Goal: Transaction & Acquisition: Purchase product/service

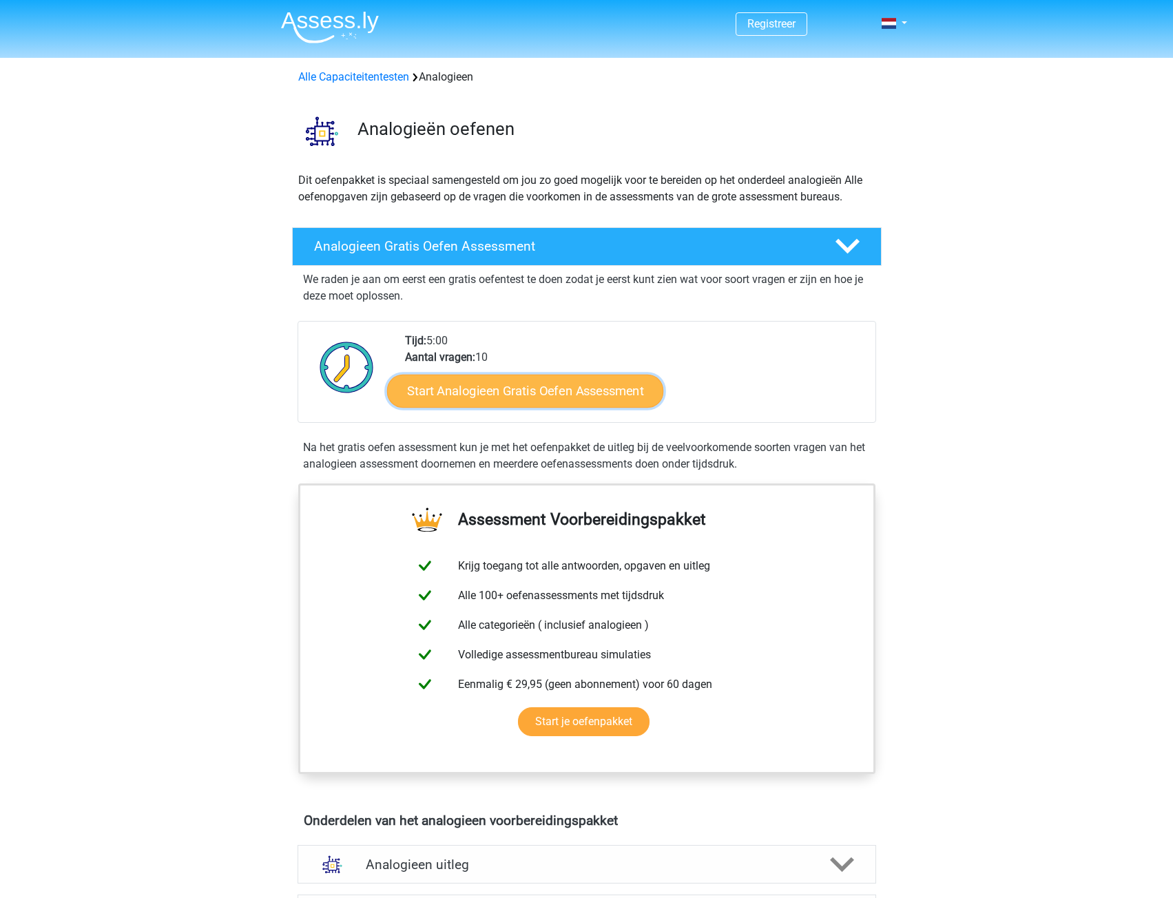
click at [599, 390] on link "Start Analogieen Gratis Oefen Assessment" at bounding box center [525, 390] width 276 height 33
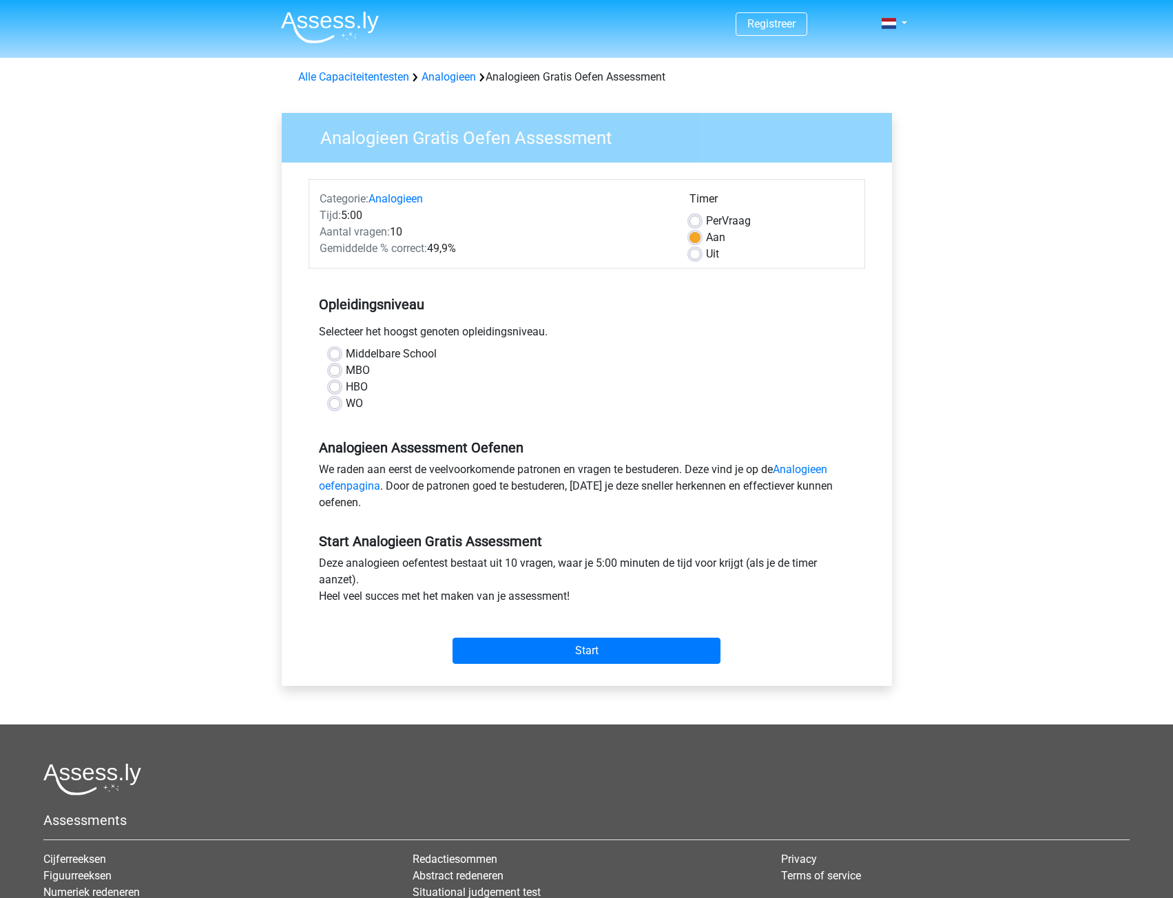
click at [343, 406] on div "WO" at bounding box center [586, 403] width 515 height 17
click at [346, 402] on label "WO" at bounding box center [354, 403] width 17 height 17
click at [336, 402] on input "WO" at bounding box center [334, 402] width 11 height 14
radio input "true"
click at [572, 647] on input "Start" at bounding box center [586, 651] width 268 height 26
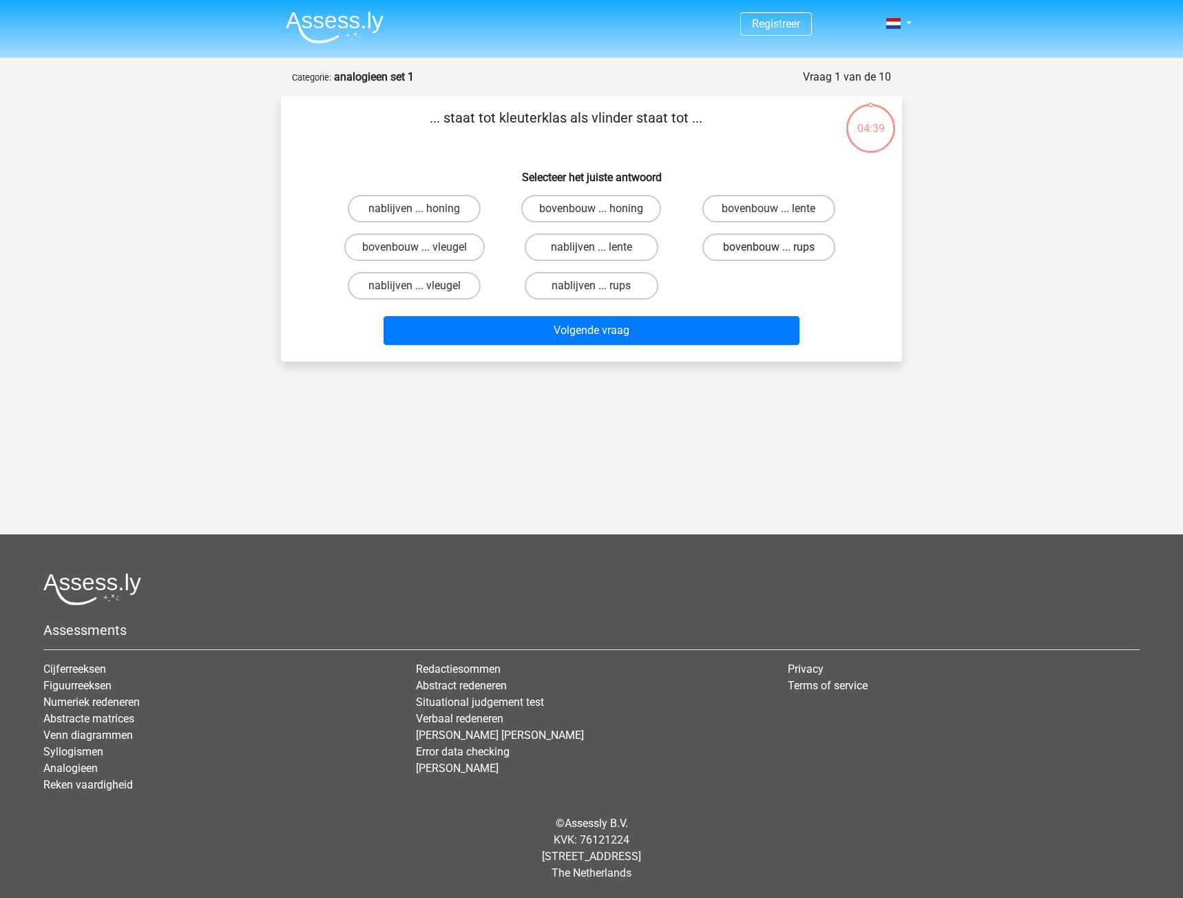
click at [748, 249] on label "bovenbouw ... rups" at bounding box center [768, 247] width 133 height 28
click at [768, 249] on input "bovenbouw ... rups" at bounding box center [772, 251] width 9 height 9
radio input "true"
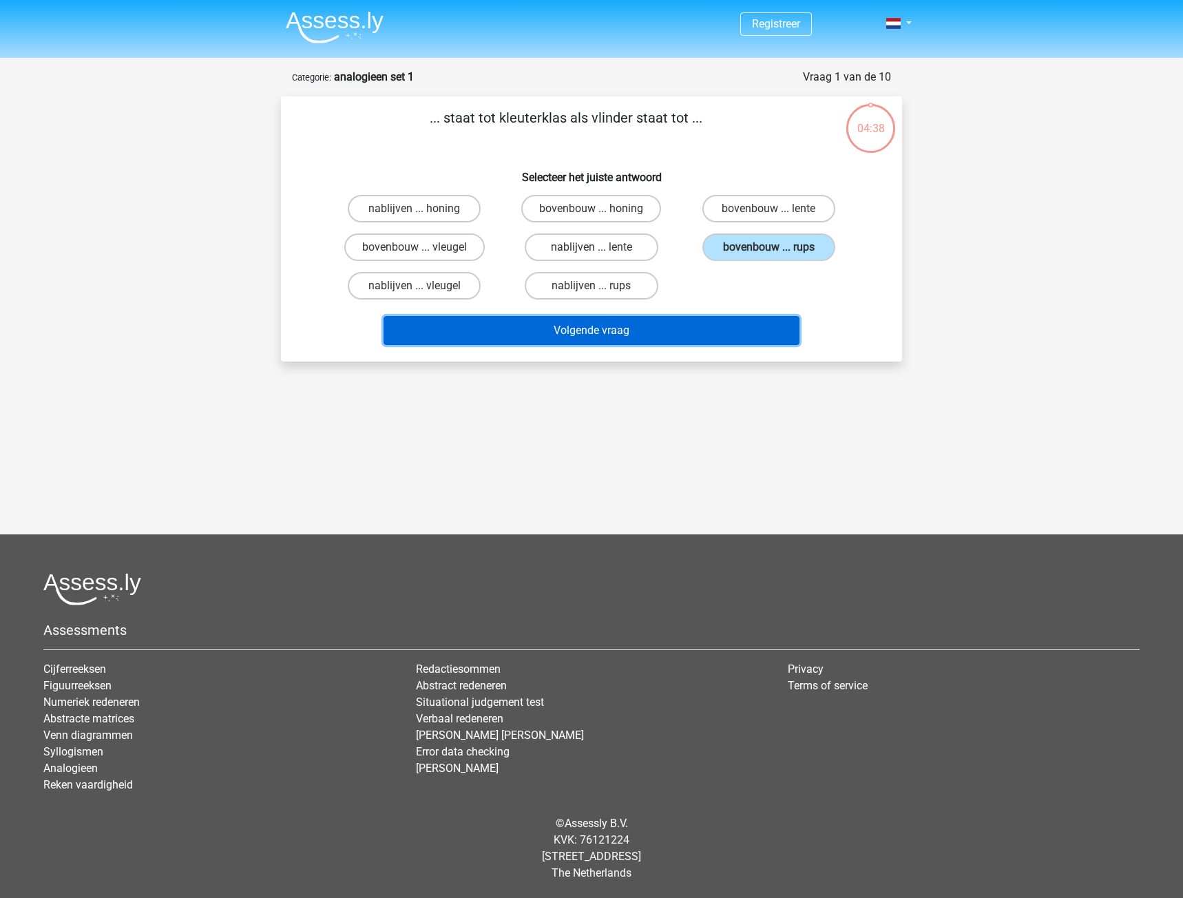
click at [685, 332] on button "Volgende vraag" at bounding box center [592, 330] width 417 height 29
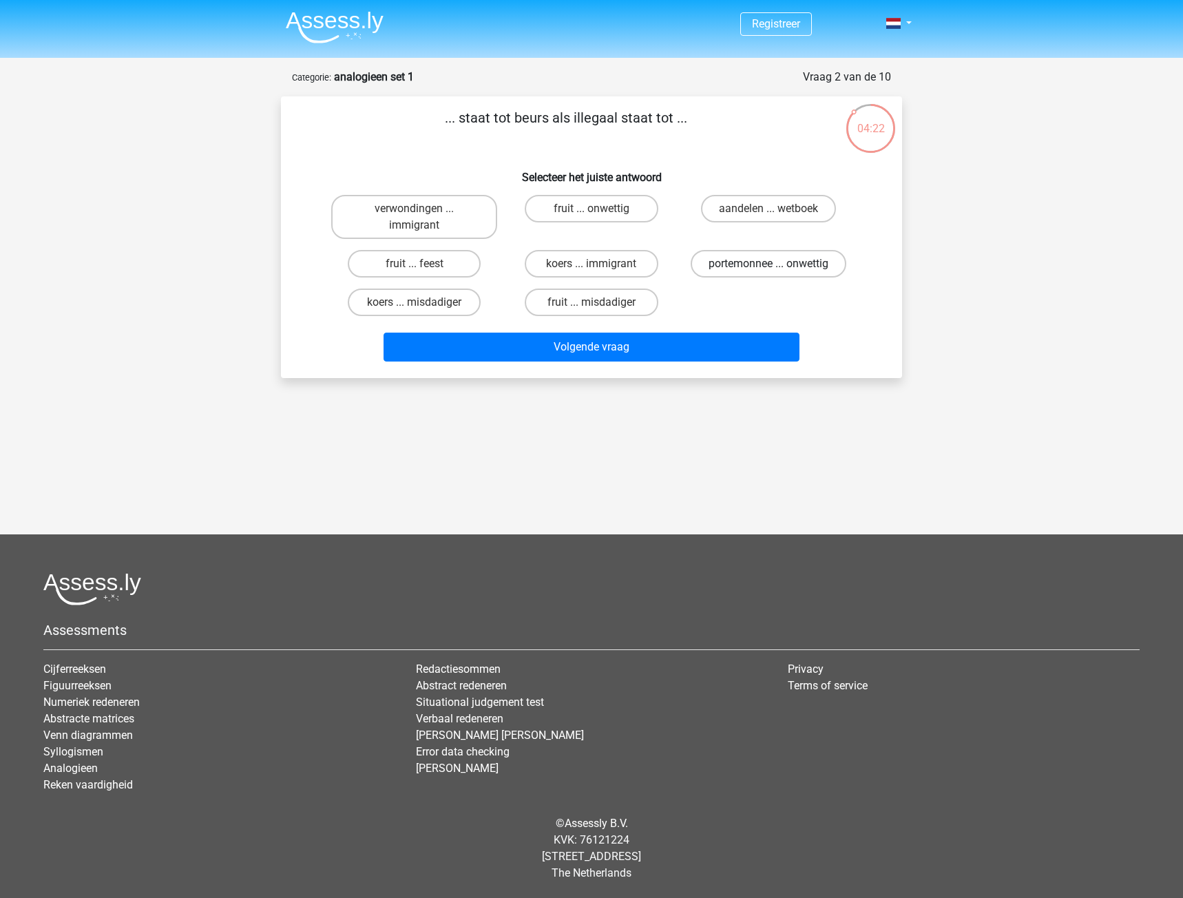
click at [739, 266] on label "portemonnee ... onwettig" at bounding box center [769, 264] width 156 height 28
click at [768, 266] on input "portemonnee ... onwettig" at bounding box center [772, 268] width 9 height 9
radio input "true"
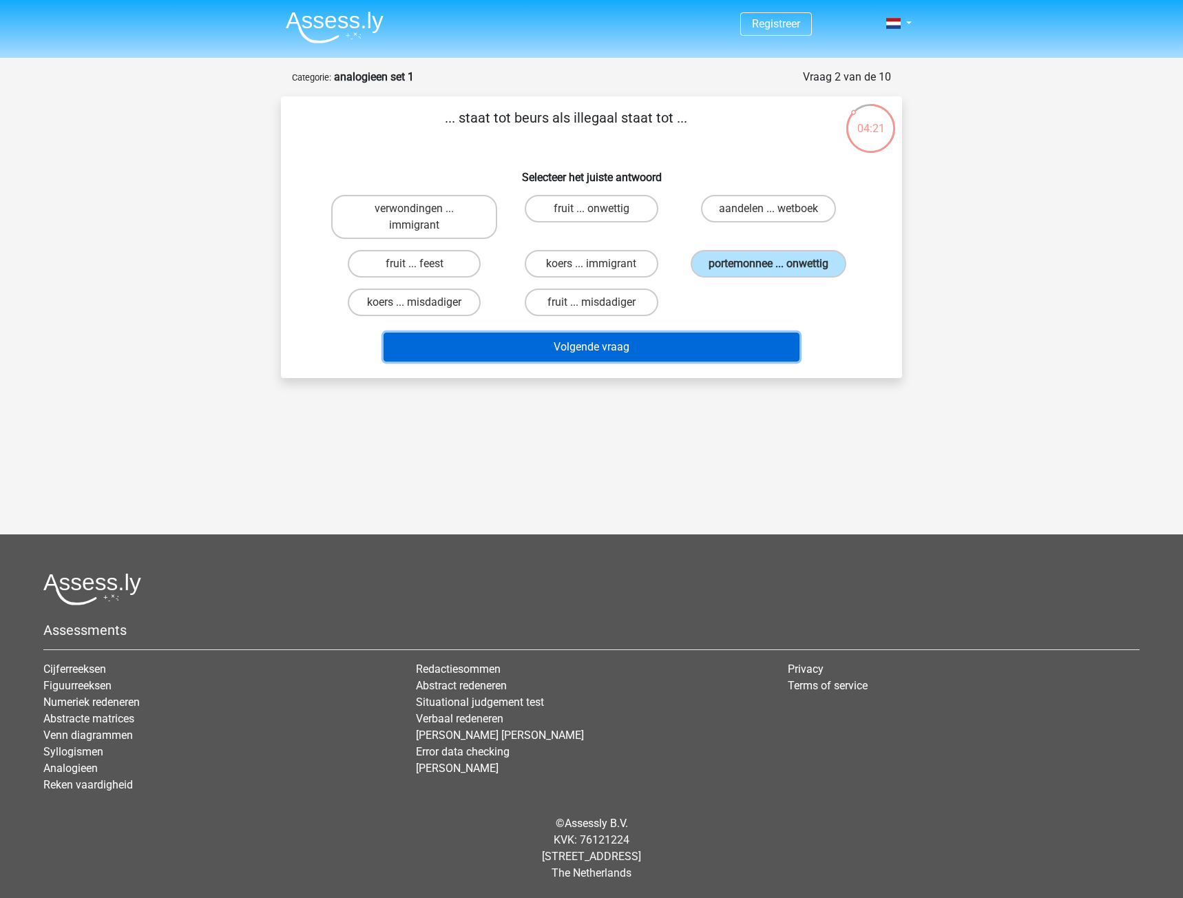
click at [680, 353] on button "Volgende vraag" at bounding box center [592, 347] width 417 height 29
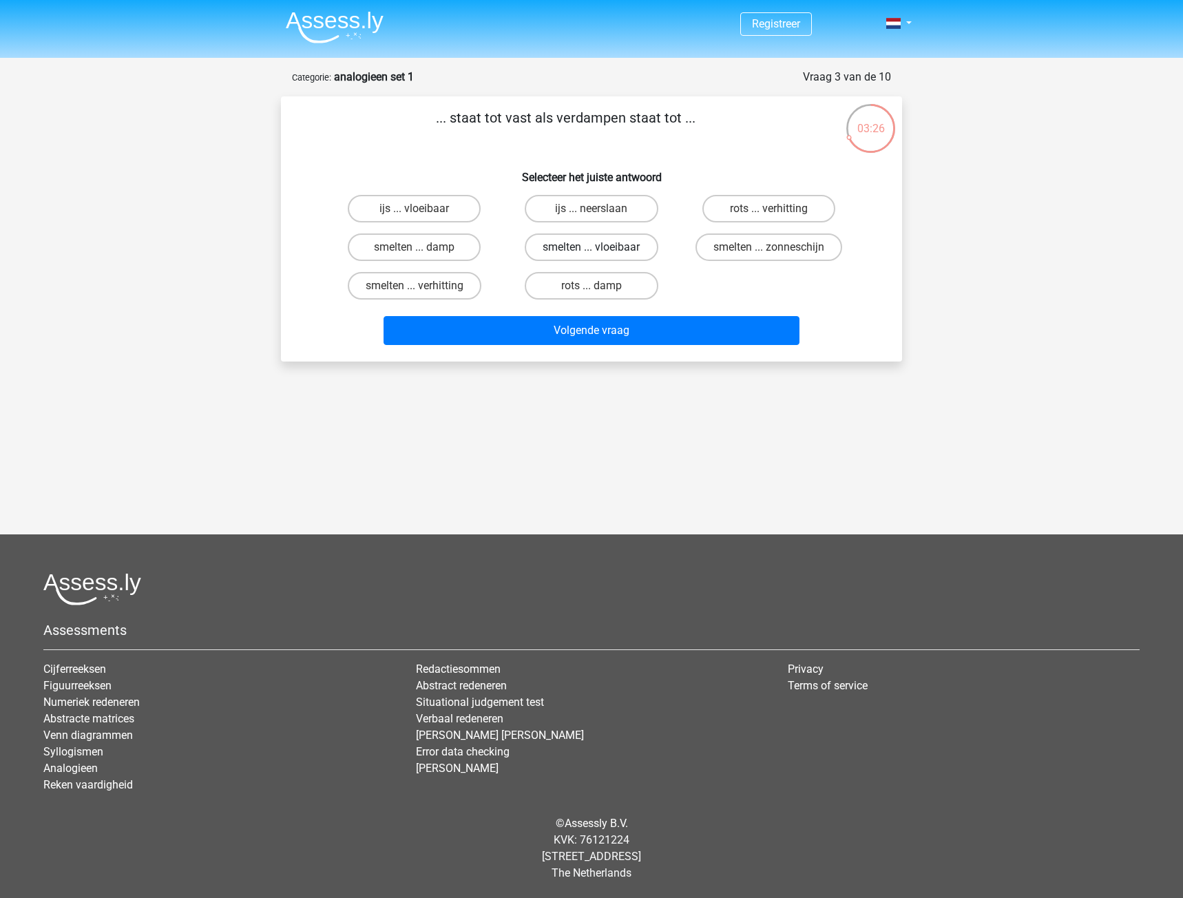
click at [578, 247] on label "smelten ... vloeibaar" at bounding box center [591, 247] width 133 height 28
click at [591, 247] on input "smelten ... vloeibaar" at bounding box center [595, 251] width 9 height 9
radio input "true"
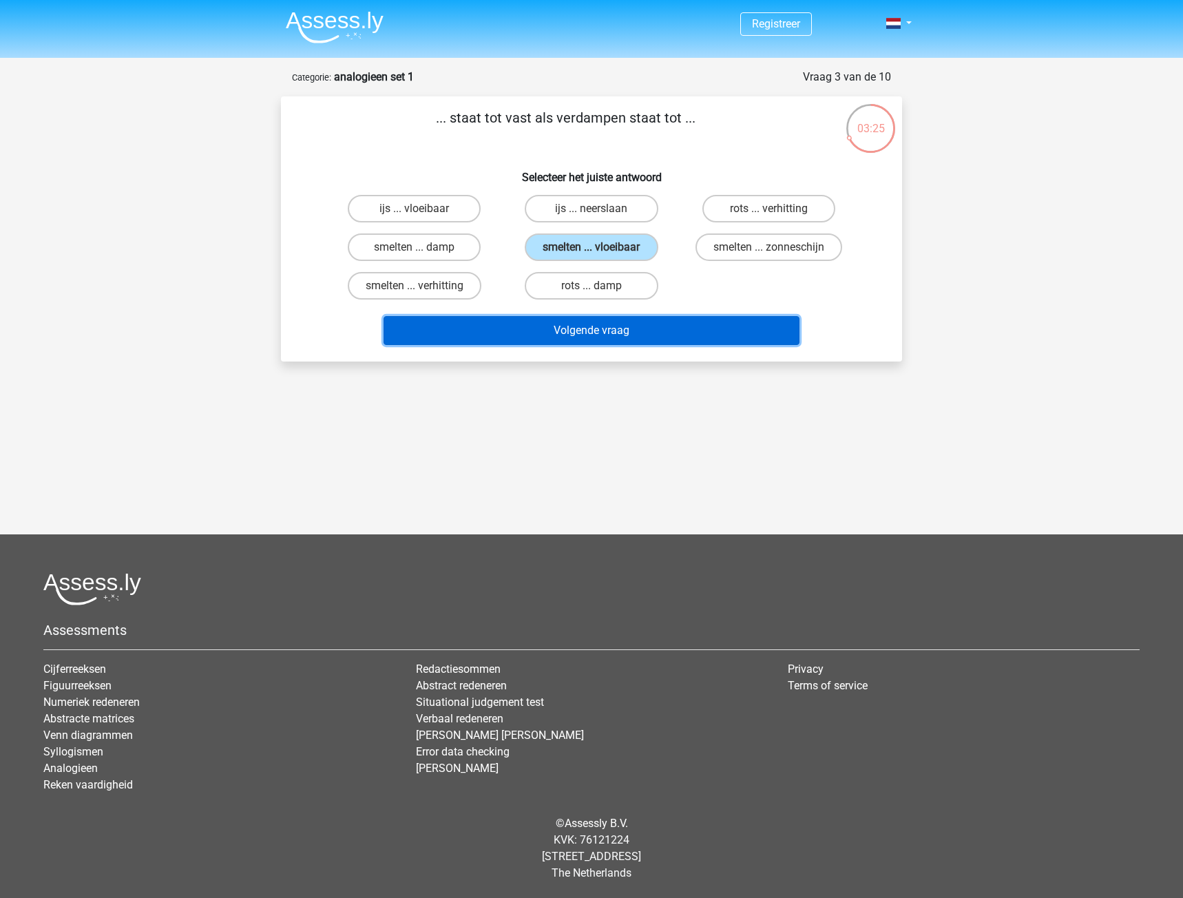
click at [577, 329] on button "Volgende vraag" at bounding box center [592, 330] width 417 height 29
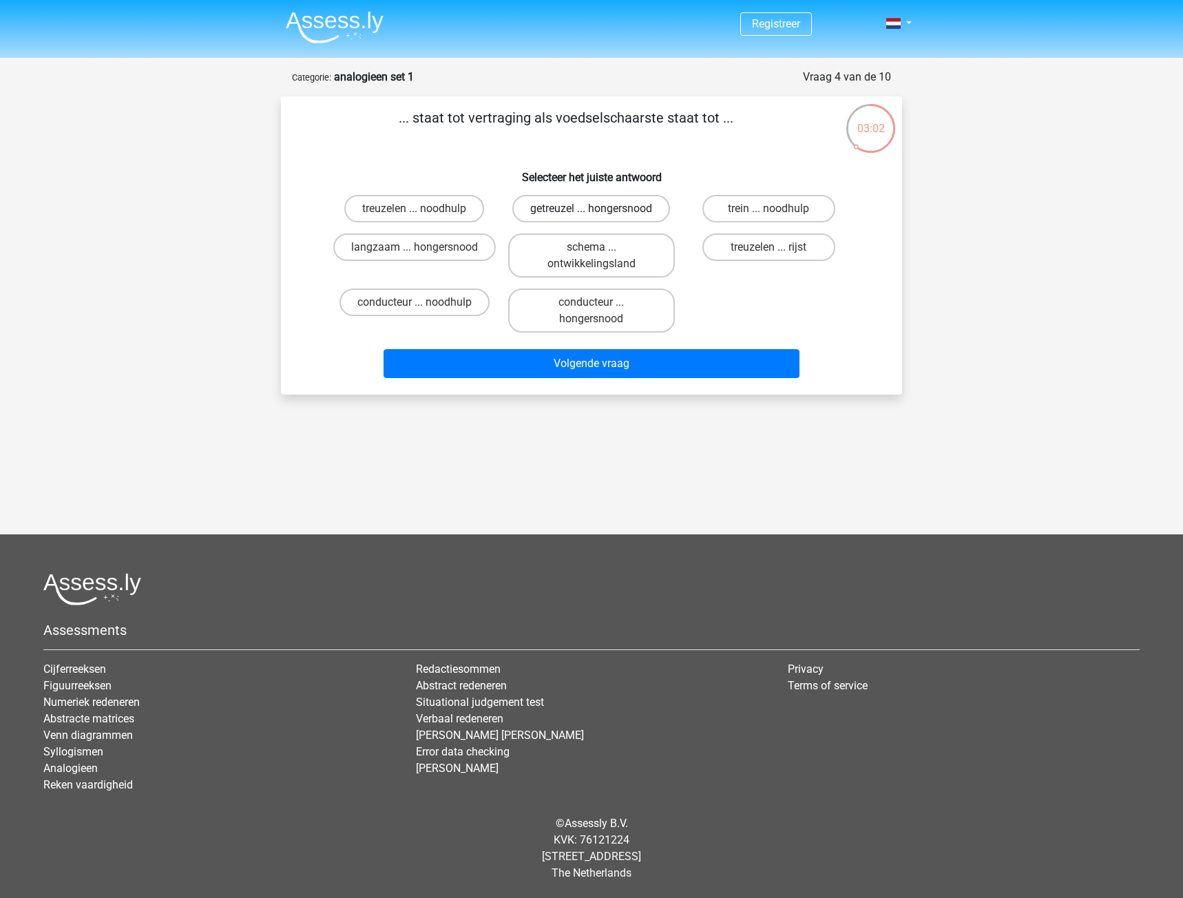
click at [604, 213] on label "getreuzel ... hongersnood" at bounding box center [591, 209] width 158 height 28
click at [600, 213] on input "getreuzel ... hongersnood" at bounding box center [595, 213] width 9 height 9
radio input "true"
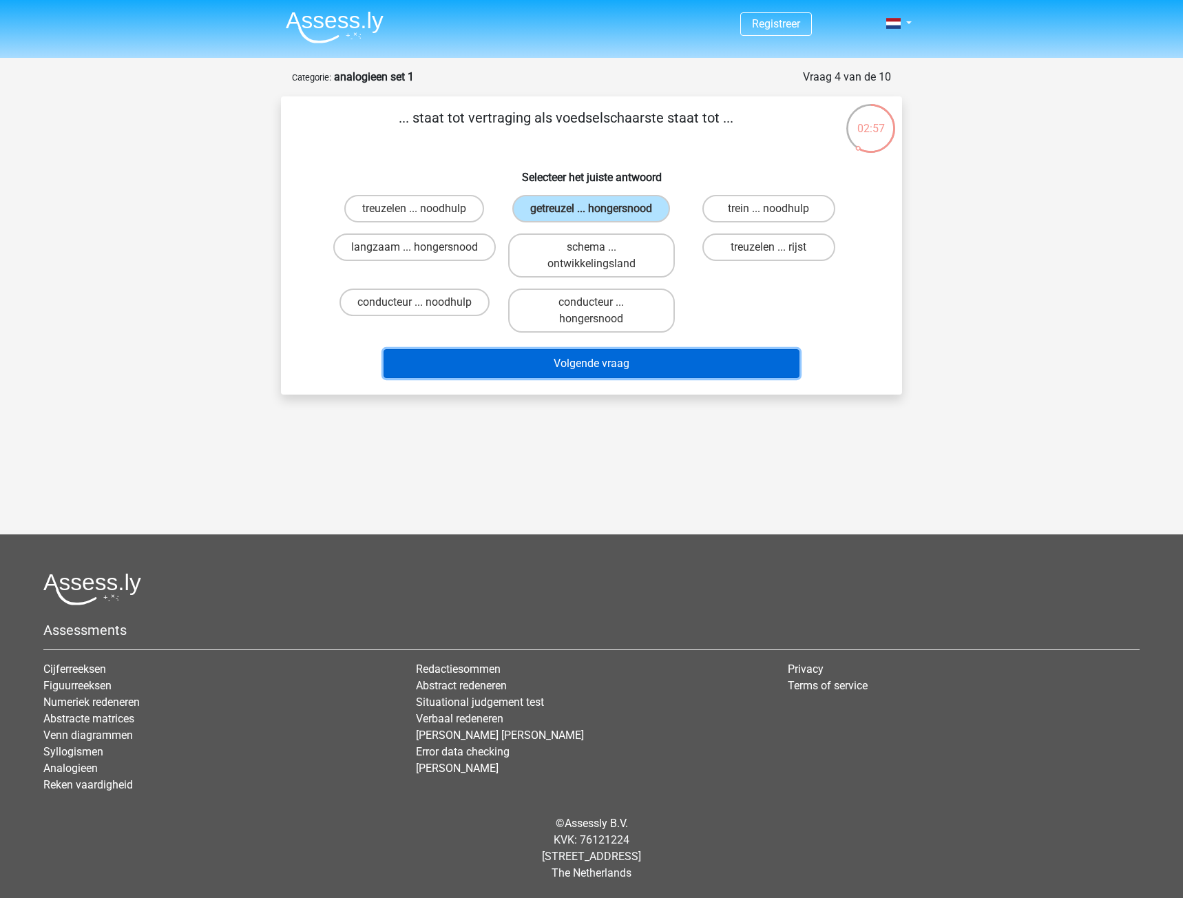
click at [588, 366] on button "Volgende vraag" at bounding box center [592, 363] width 417 height 29
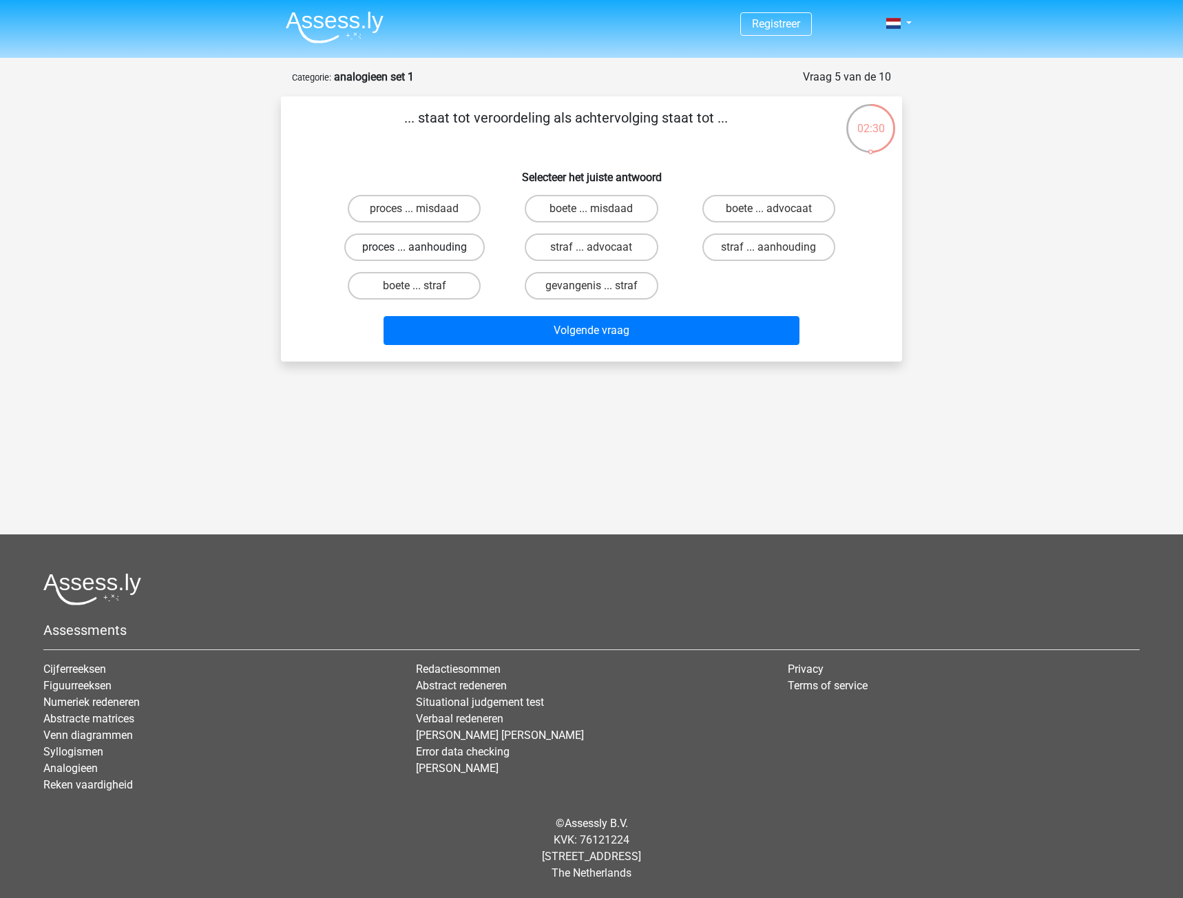
click at [445, 253] on label "proces ... aanhouding" at bounding box center [414, 247] width 140 height 28
click at [423, 253] on input "proces ... aanhouding" at bounding box center [419, 251] width 9 height 9
radio input "true"
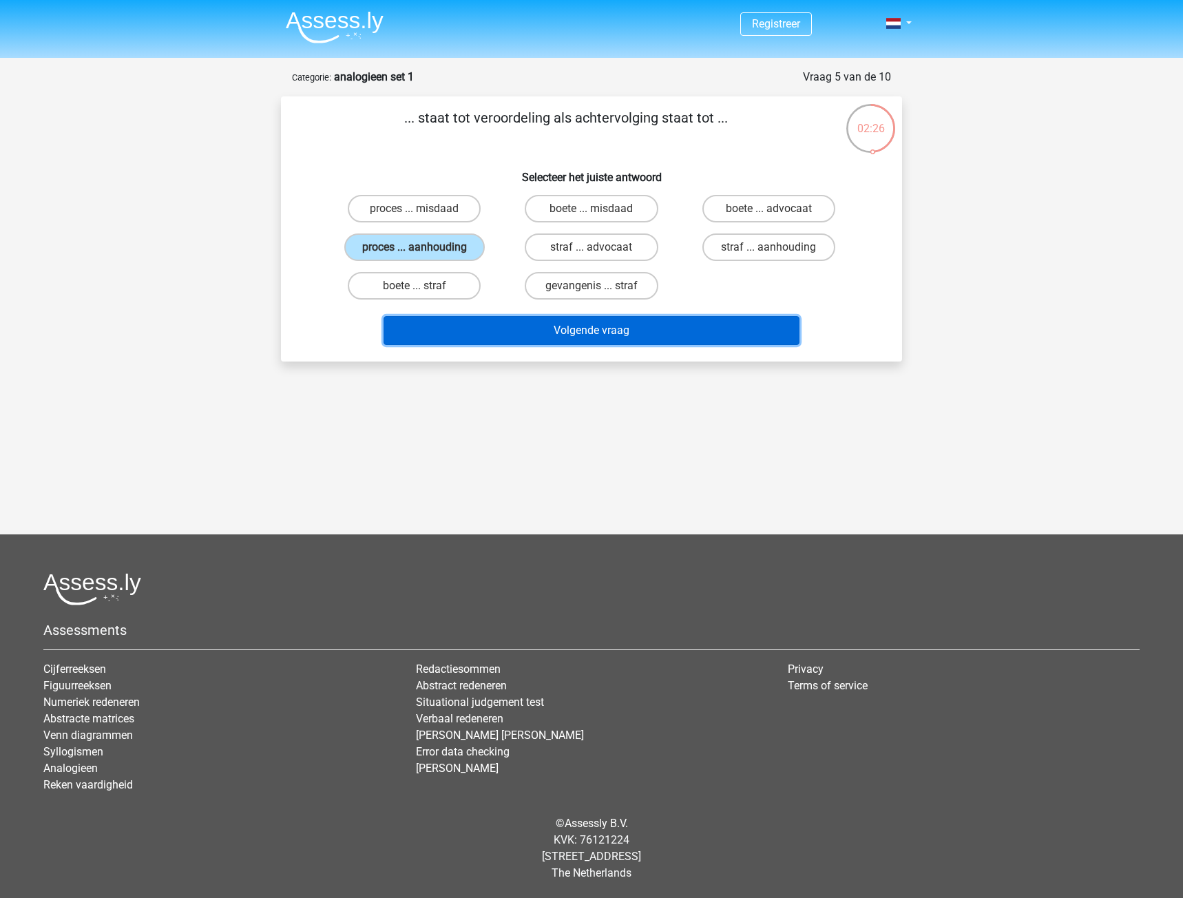
click at [488, 326] on button "Volgende vraag" at bounding box center [592, 330] width 417 height 29
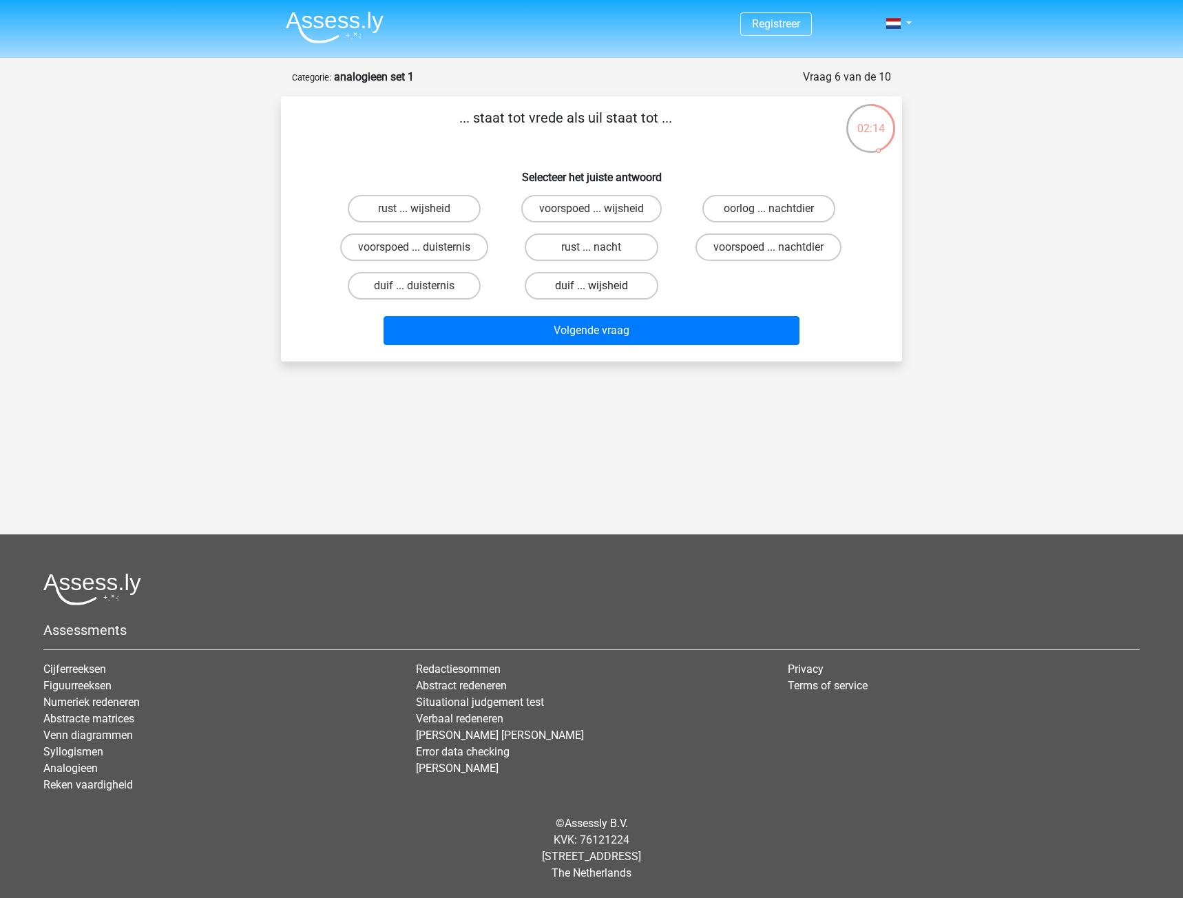
click at [567, 282] on label "duif ... wijsheid" at bounding box center [591, 286] width 133 height 28
click at [591, 286] on input "duif ... wijsheid" at bounding box center [595, 290] width 9 height 9
radio input "true"
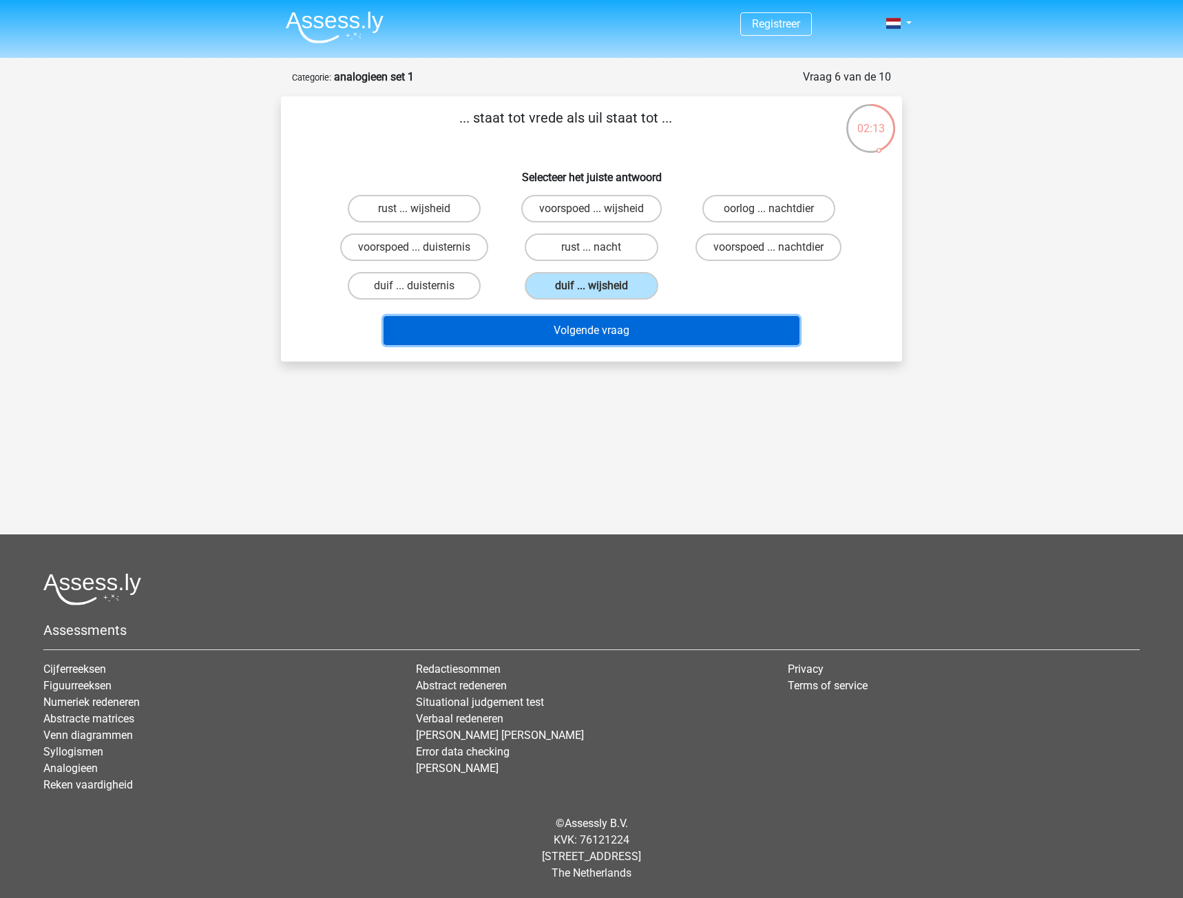
click at [582, 328] on button "Volgende vraag" at bounding box center [592, 330] width 417 height 29
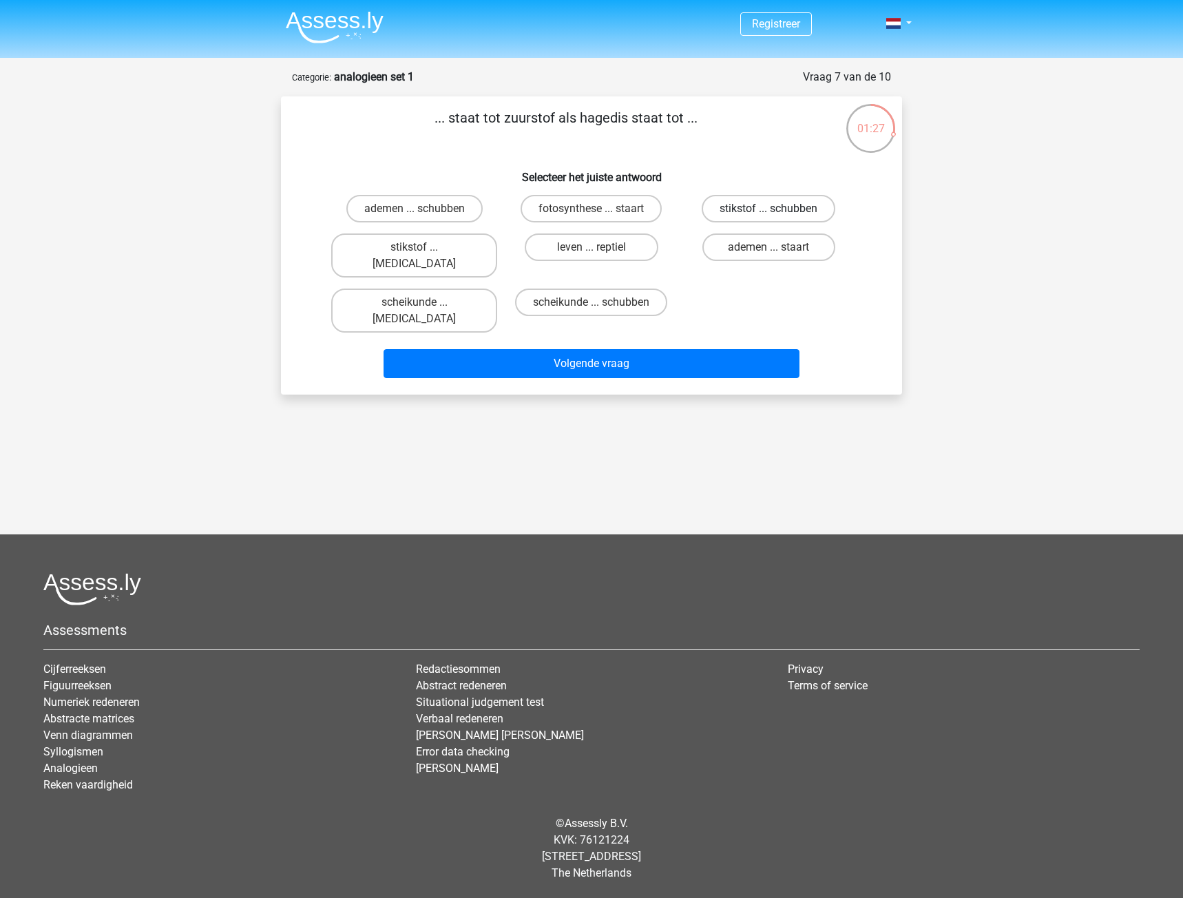
click at [770, 207] on label "stikstof ... schubben" at bounding box center [769, 209] width 134 height 28
click at [770, 209] on input "stikstof ... schubben" at bounding box center [772, 213] width 9 height 9
radio input "true"
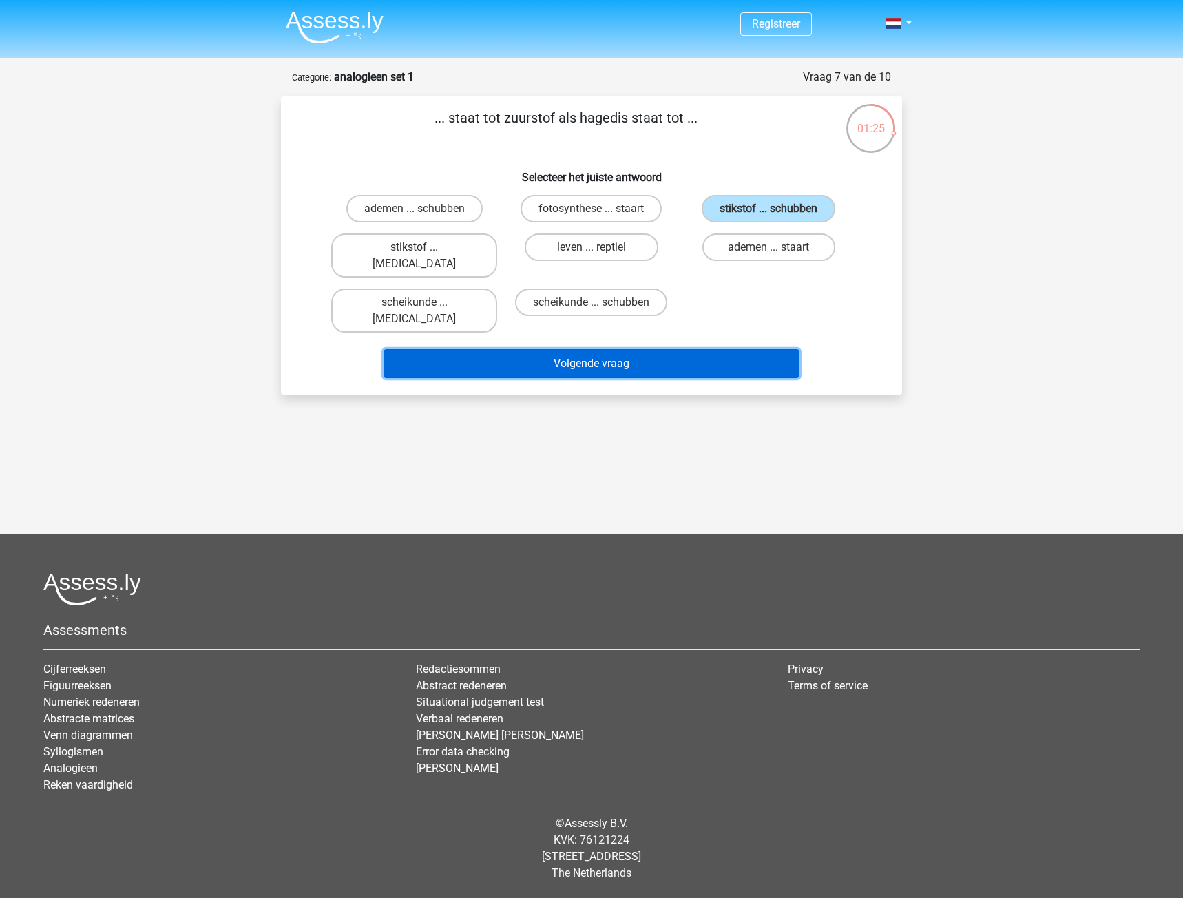
click at [554, 349] on button "Volgende vraag" at bounding box center [592, 363] width 417 height 29
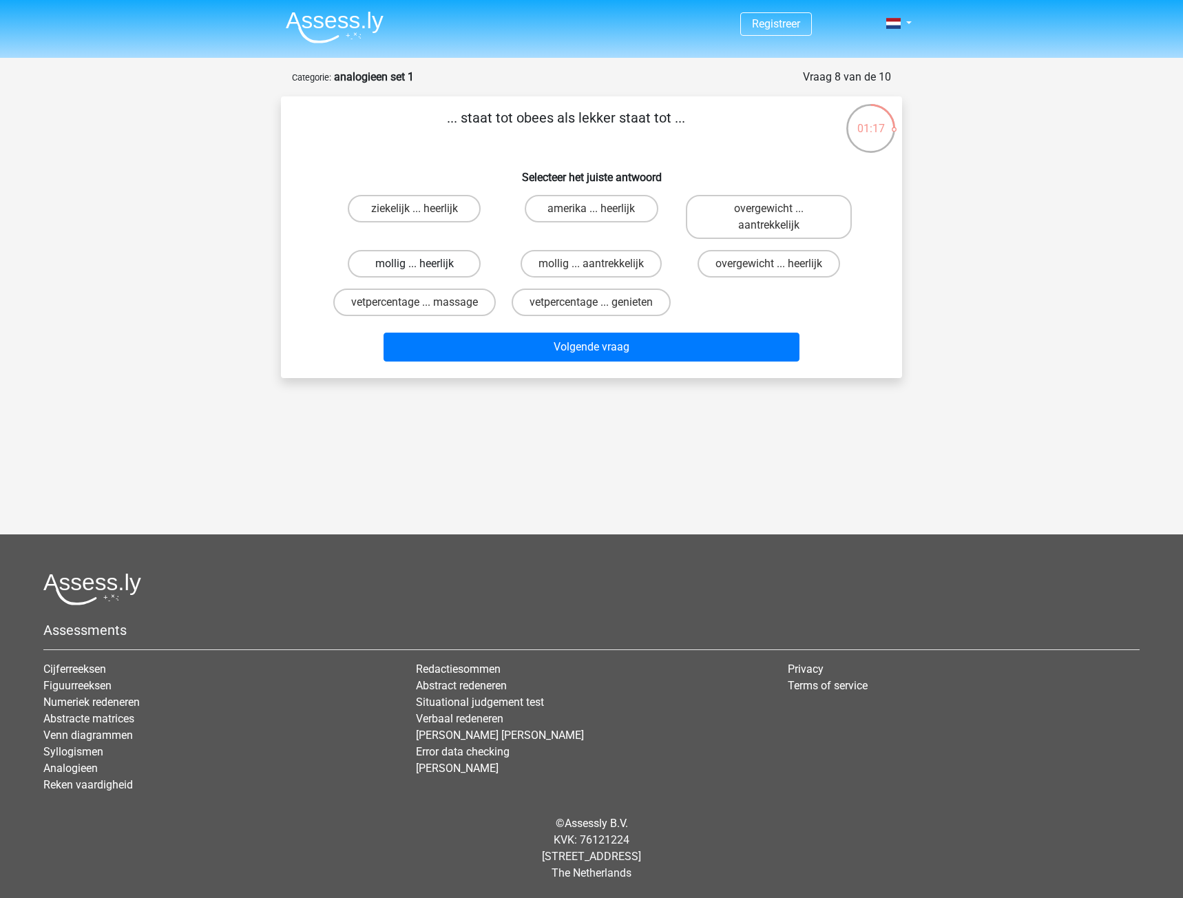
click at [441, 266] on label "mollig ... heerlijk" at bounding box center [414, 264] width 133 height 28
click at [423, 266] on input "mollig ... heerlijk" at bounding box center [419, 268] width 9 height 9
radio input "true"
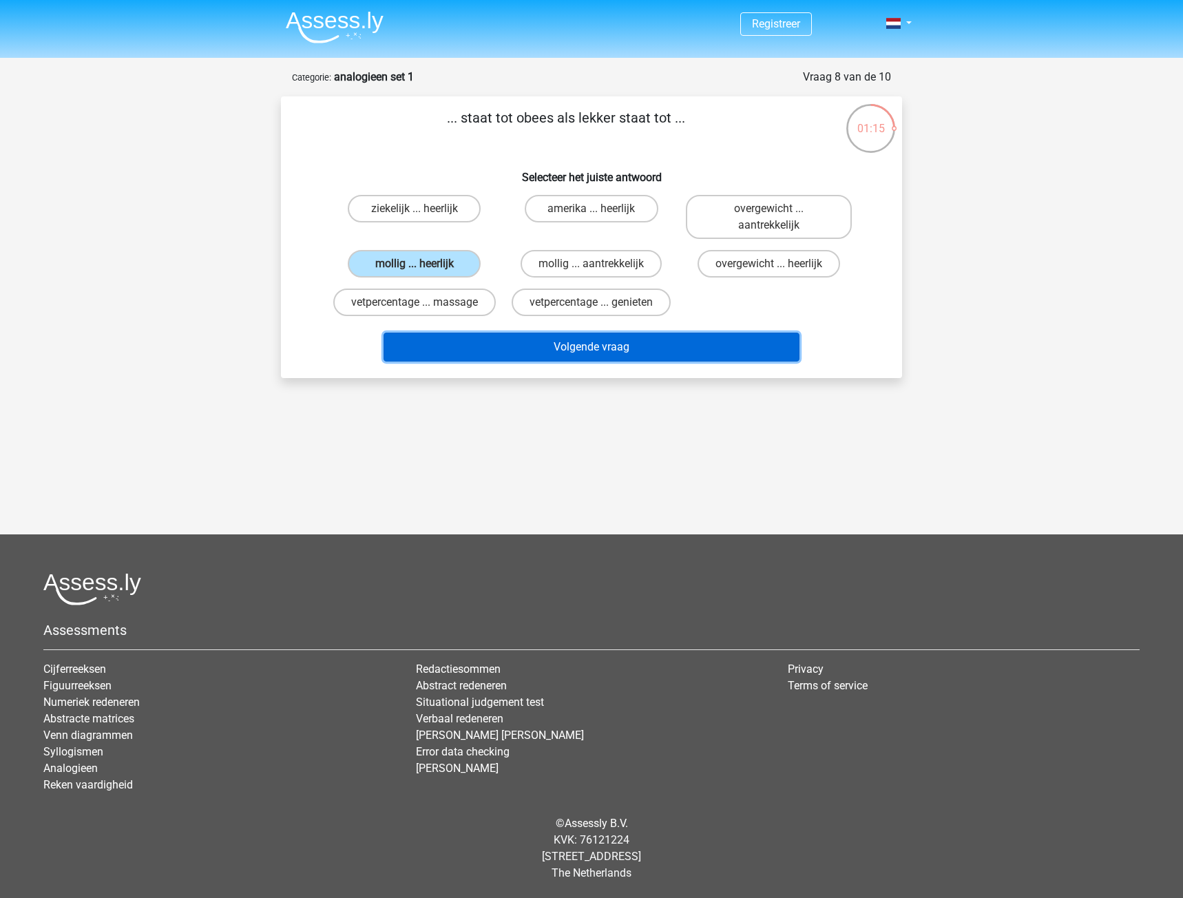
click at [594, 344] on button "Volgende vraag" at bounding box center [592, 347] width 417 height 29
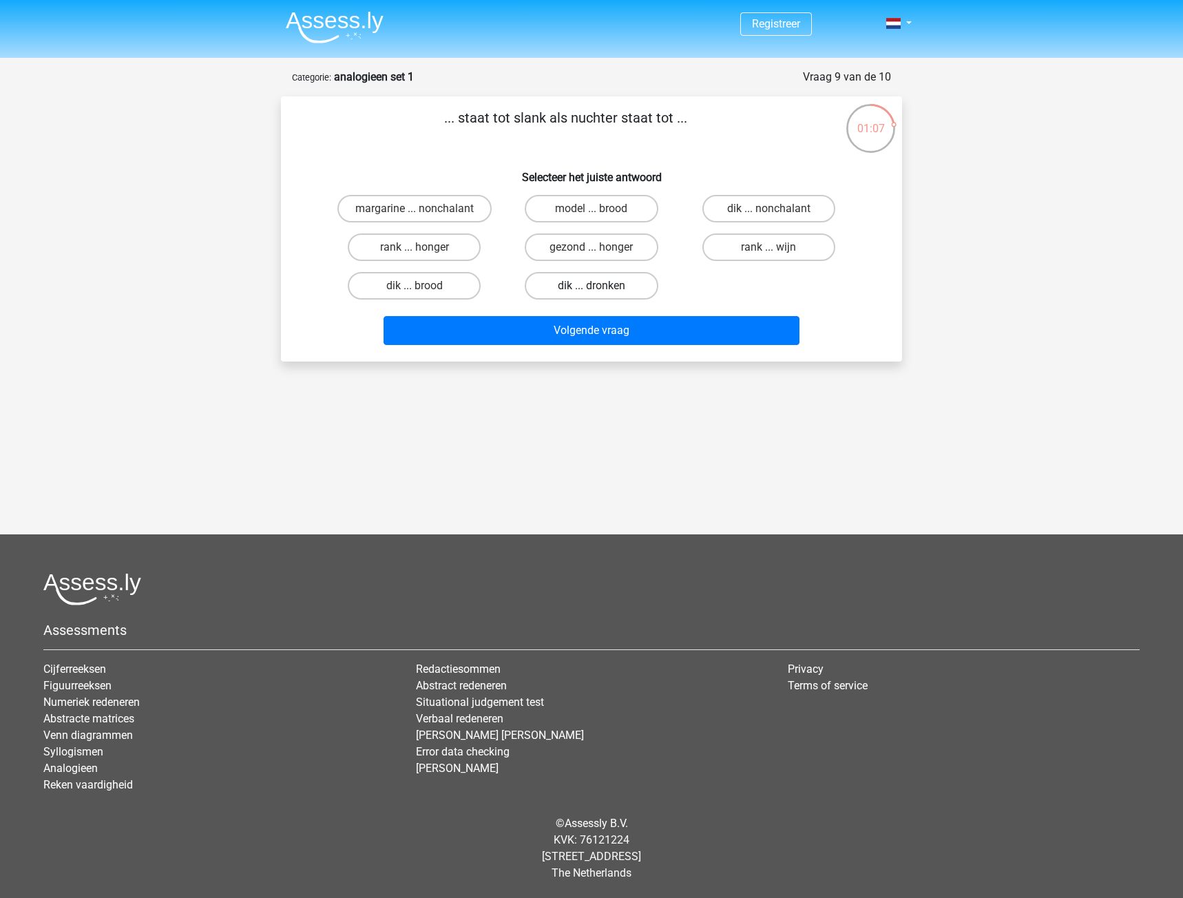
click at [592, 283] on label "dik ... dronken" at bounding box center [591, 286] width 133 height 28
click at [592, 286] on input "dik ... dronken" at bounding box center [595, 290] width 9 height 9
radio input "true"
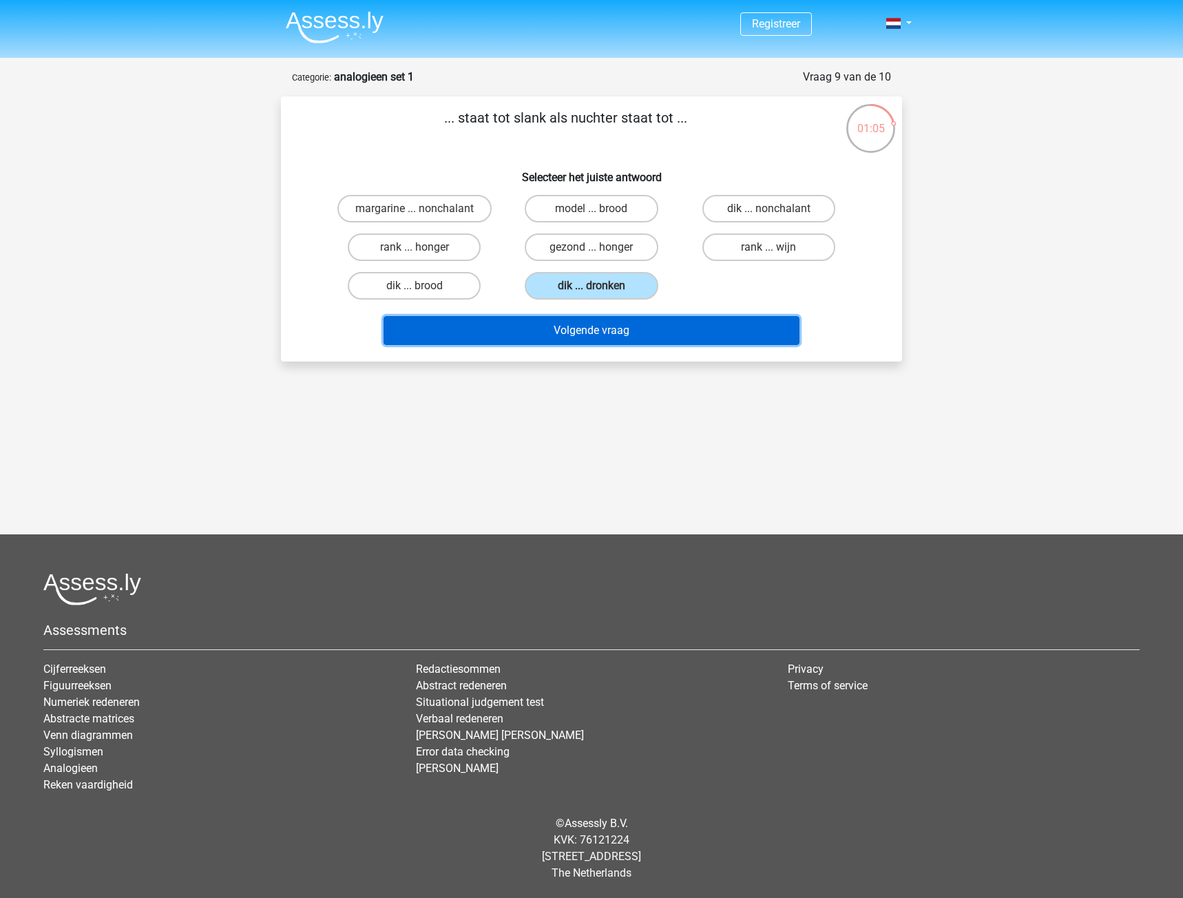
click at [593, 333] on button "Volgende vraag" at bounding box center [592, 330] width 417 height 29
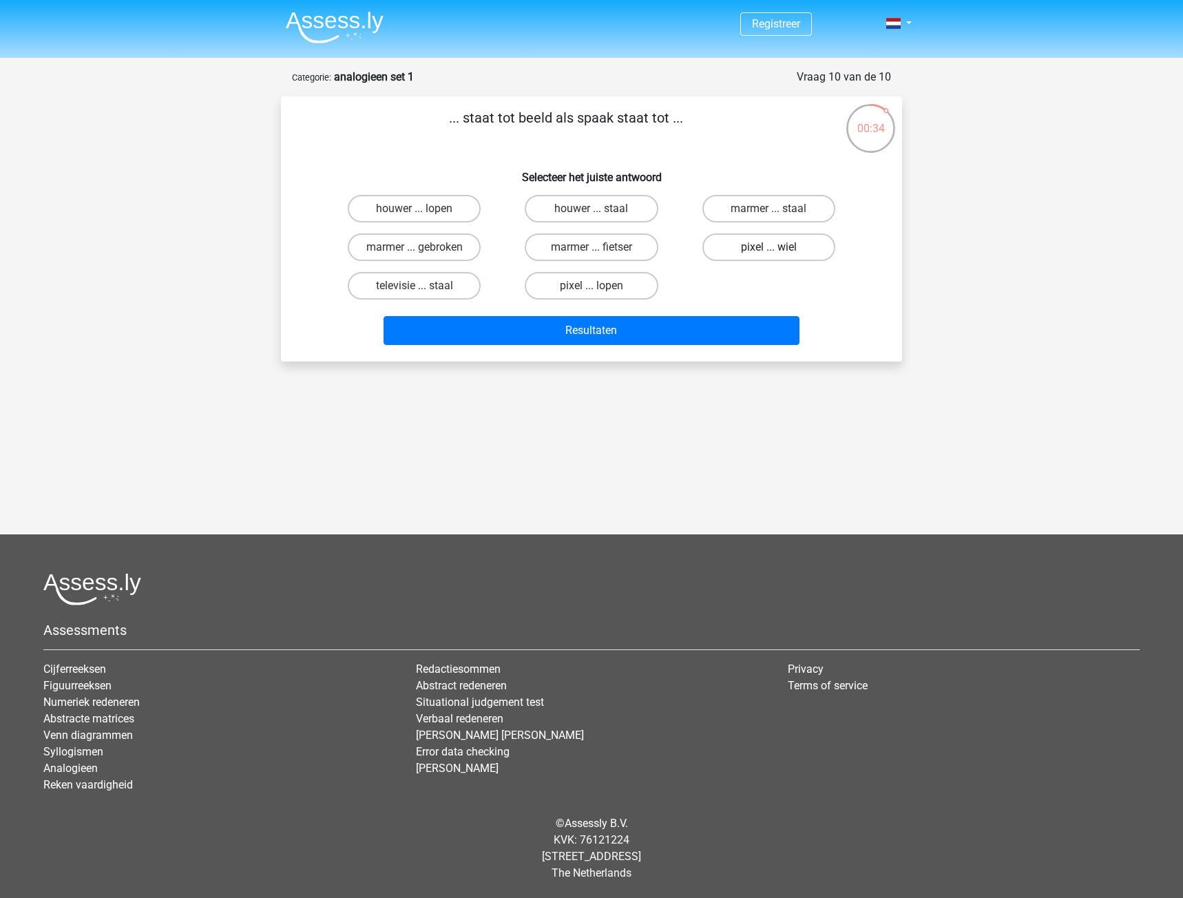
click at [735, 248] on label "pixel ... wiel" at bounding box center [768, 247] width 133 height 28
click at [768, 248] on input "pixel ... wiel" at bounding box center [772, 251] width 9 height 9
radio input "true"
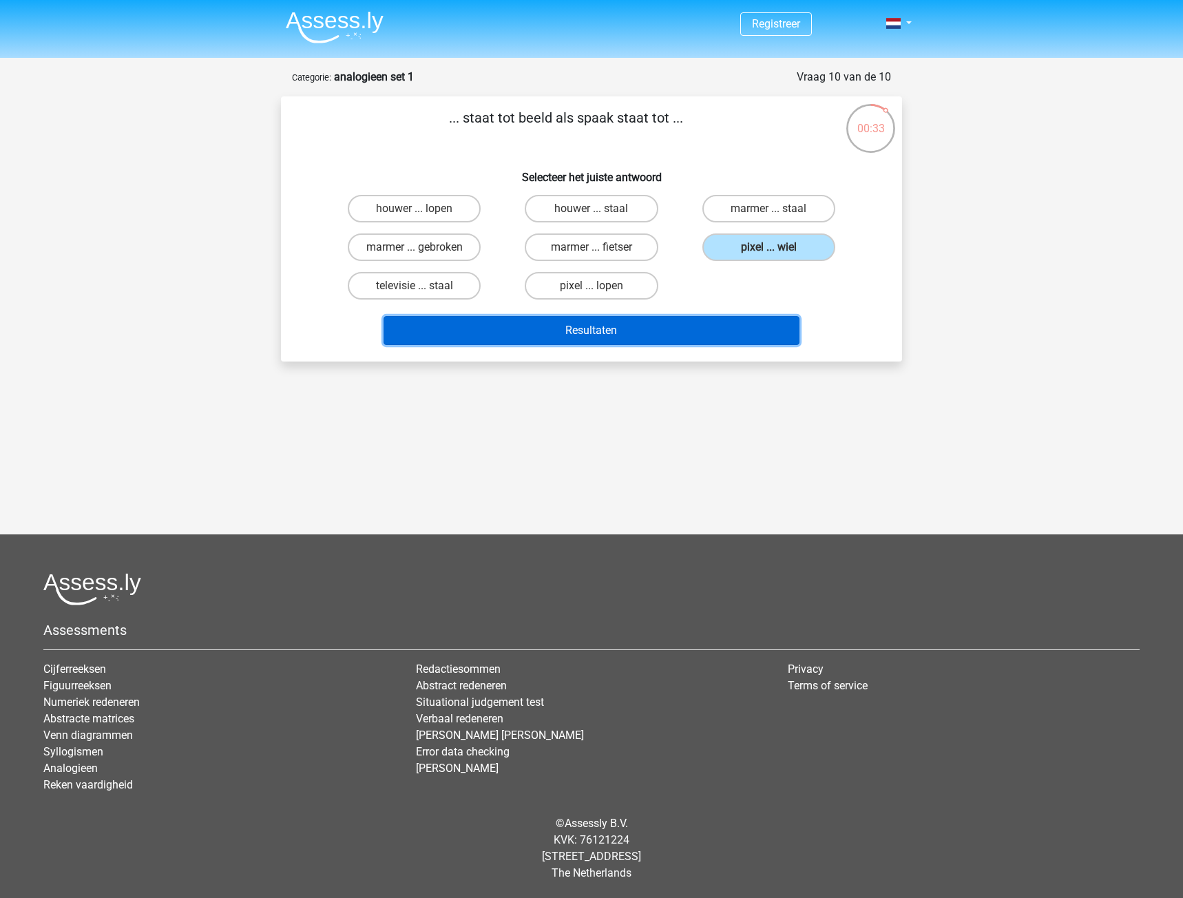
click at [702, 331] on button "Resultaten" at bounding box center [592, 330] width 417 height 29
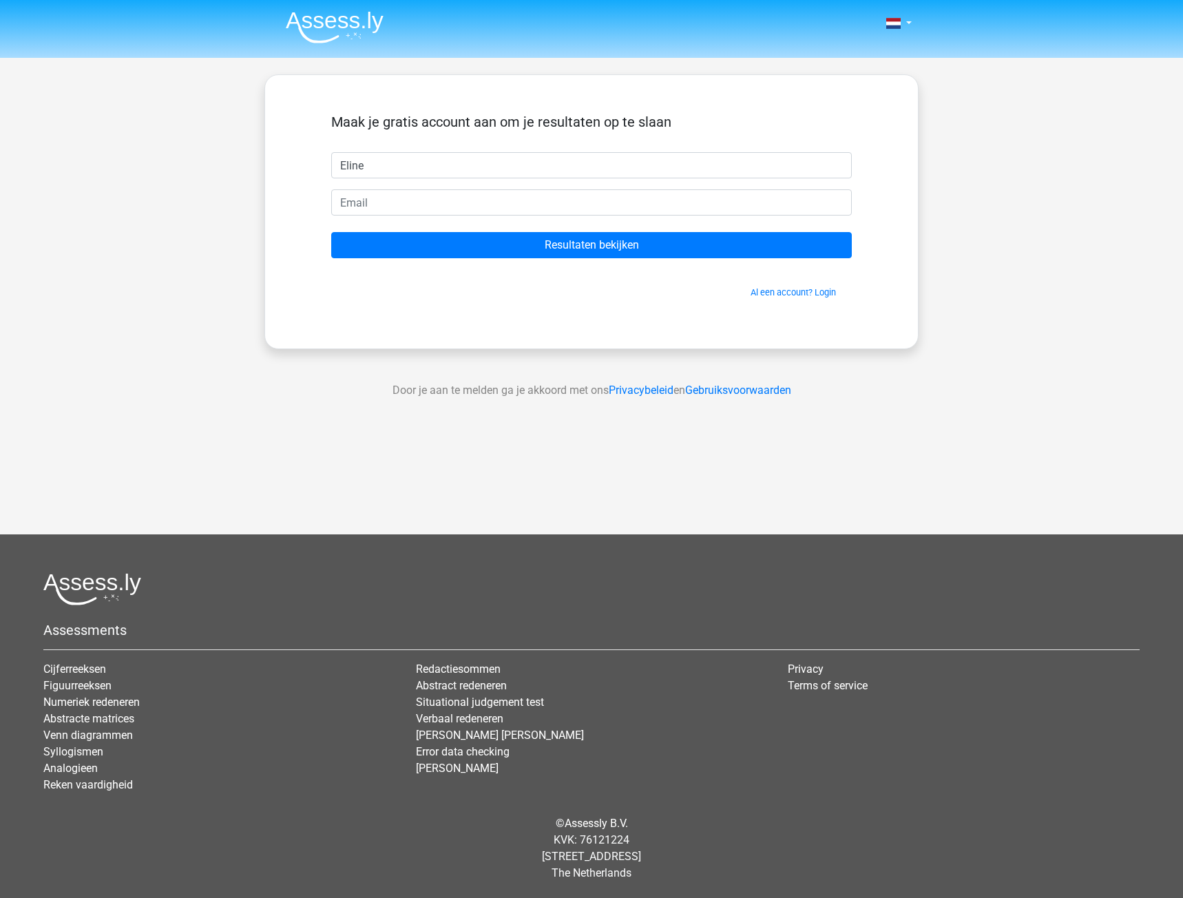
type input "Eline"
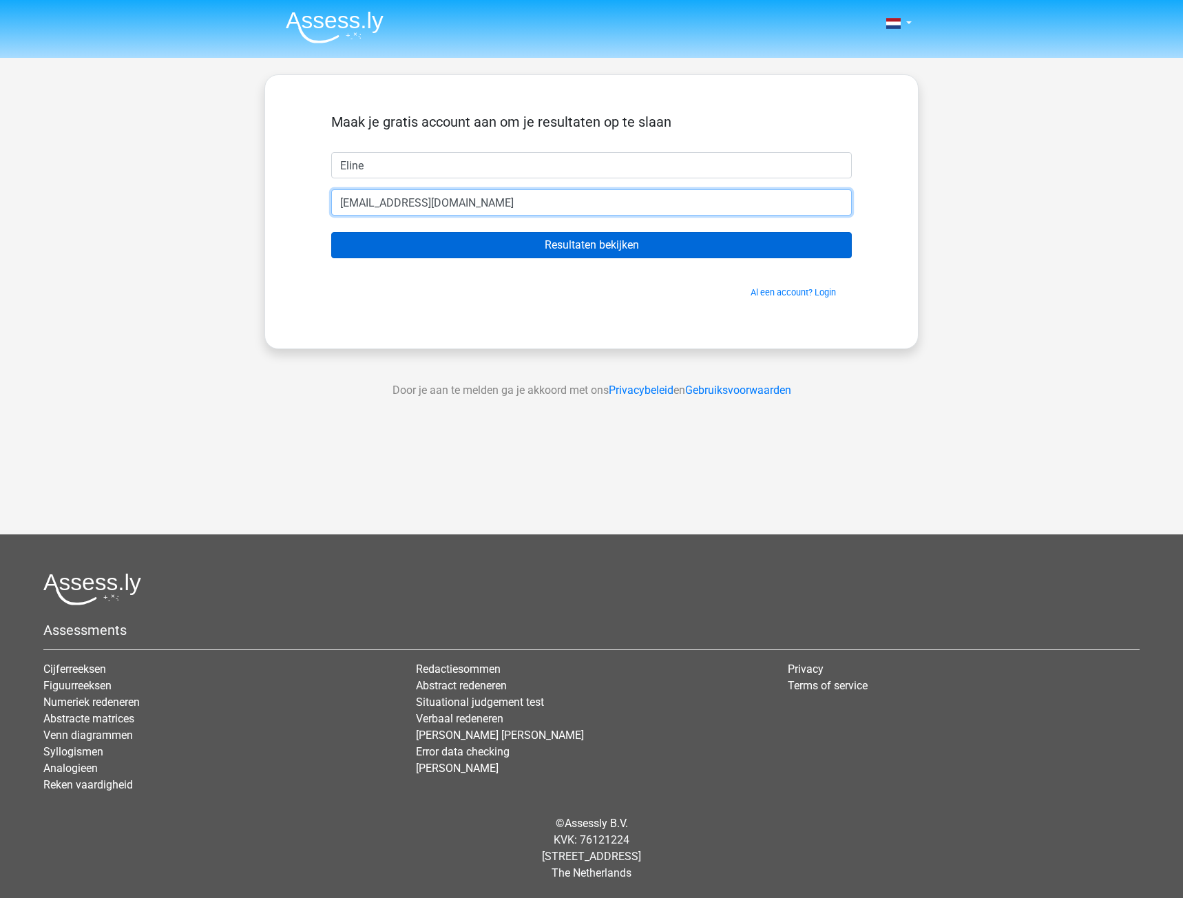
type input "[EMAIL_ADDRESS][DOMAIN_NAME]"
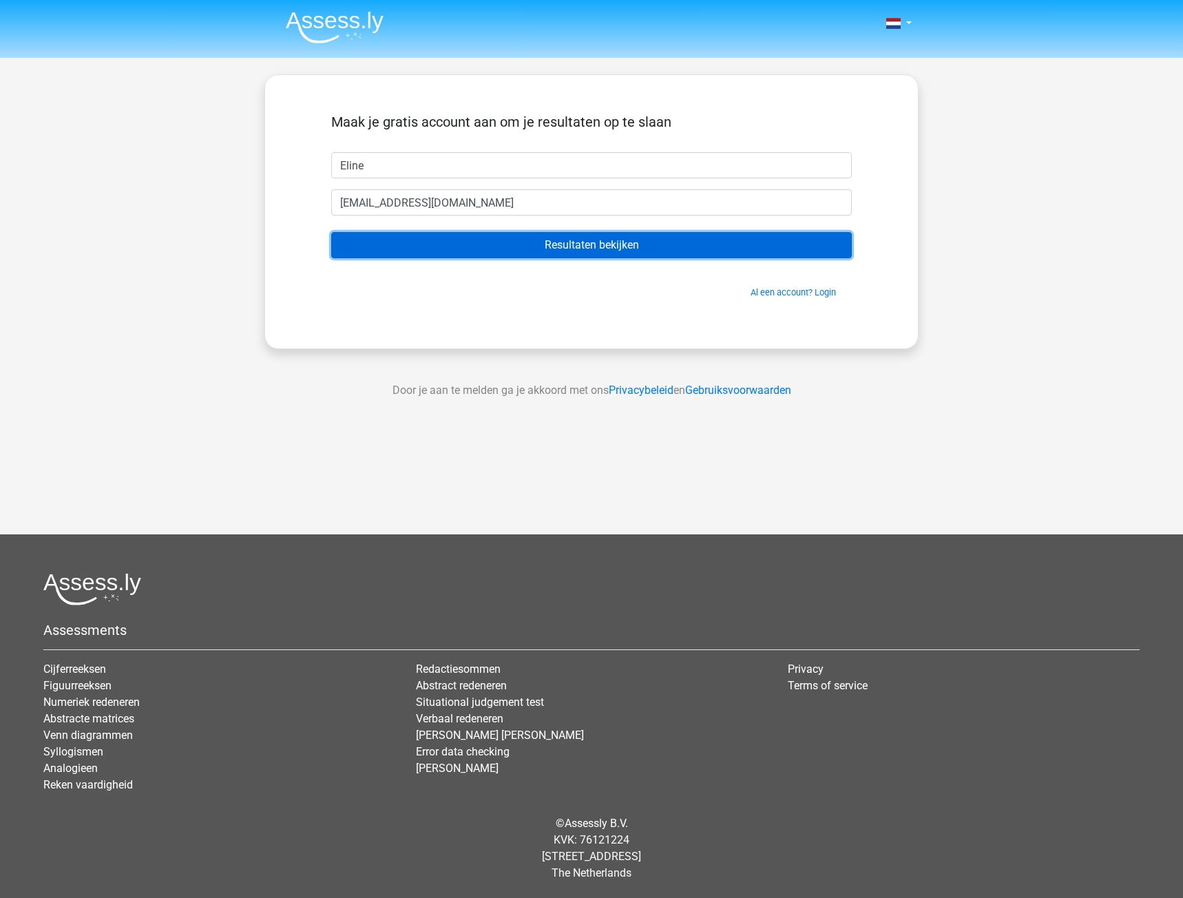
click at [490, 243] on input "Resultaten bekijken" at bounding box center [591, 245] width 521 height 26
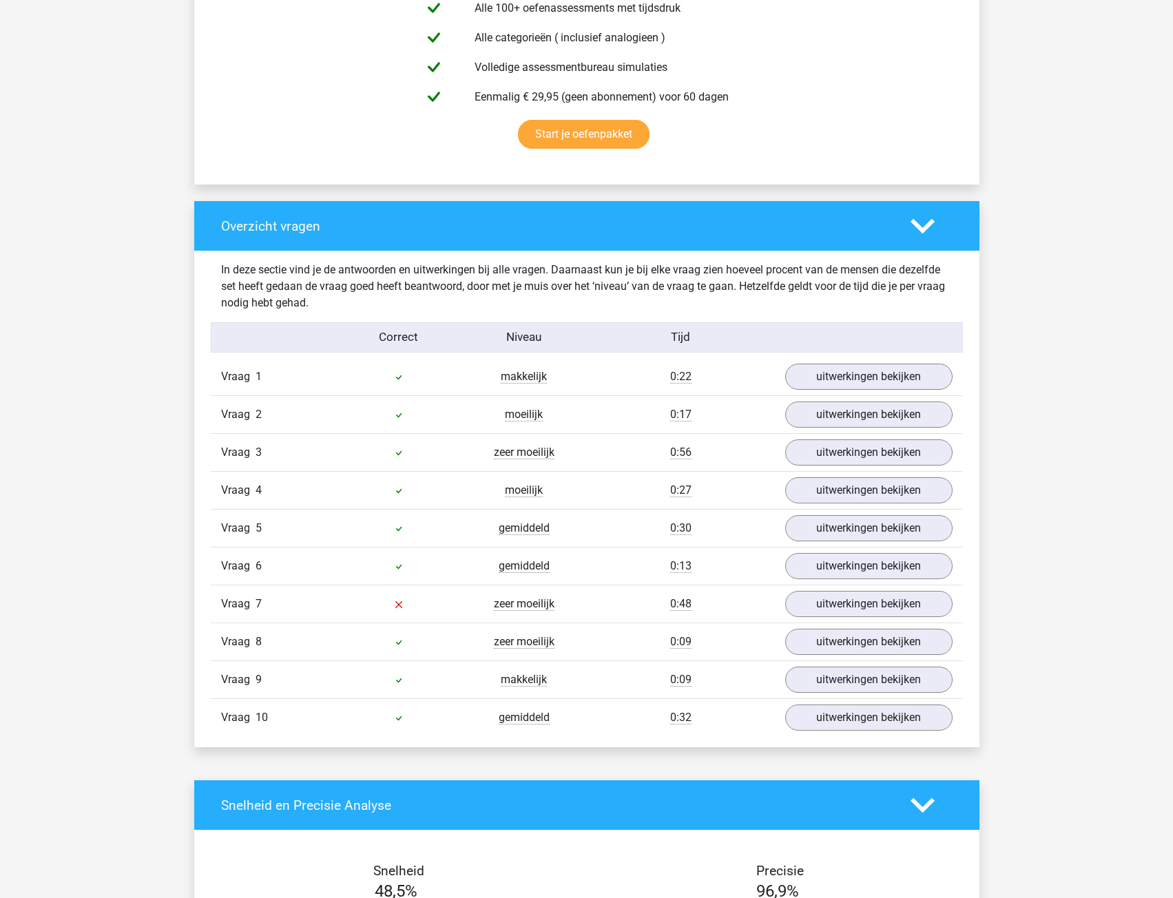
scroll to position [895, 0]
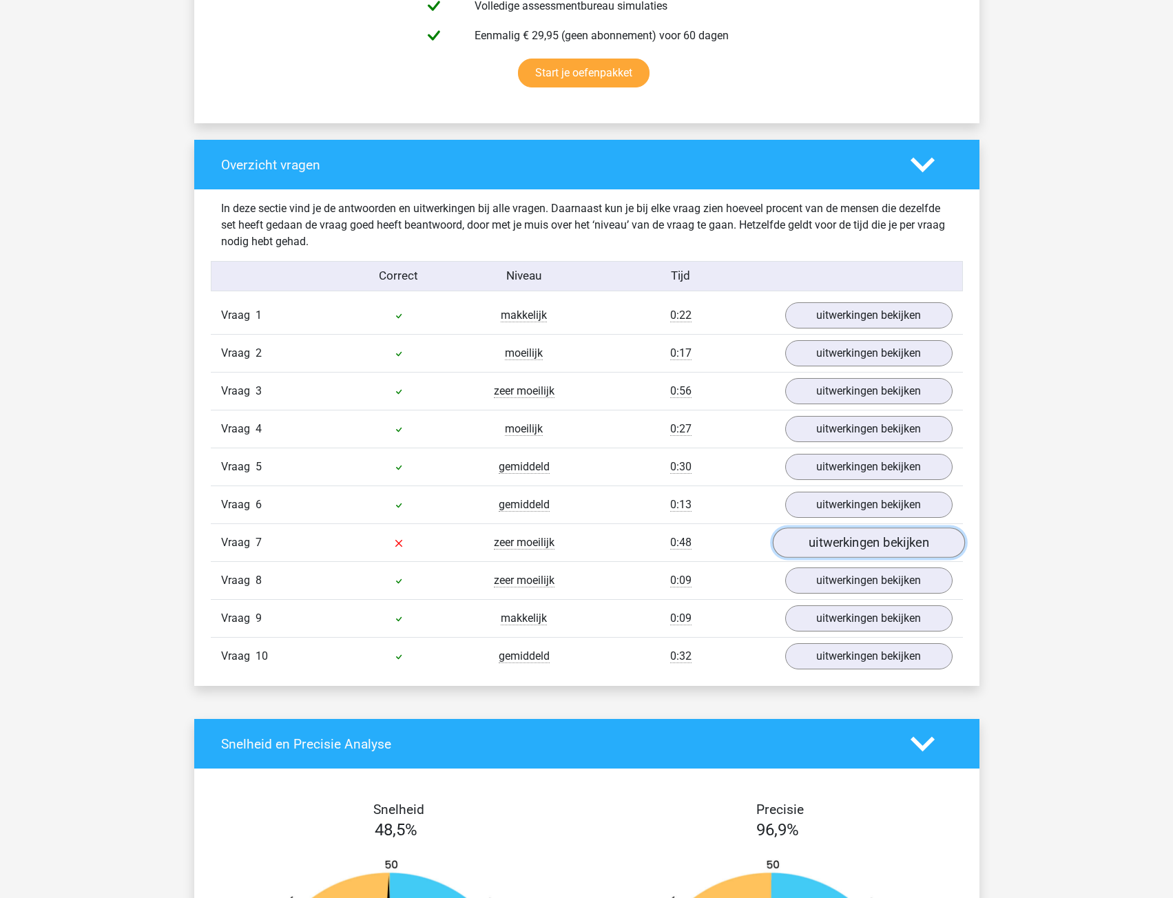
click at [848, 547] on link "uitwerkingen bekijken" at bounding box center [868, 542] width 192 height 30
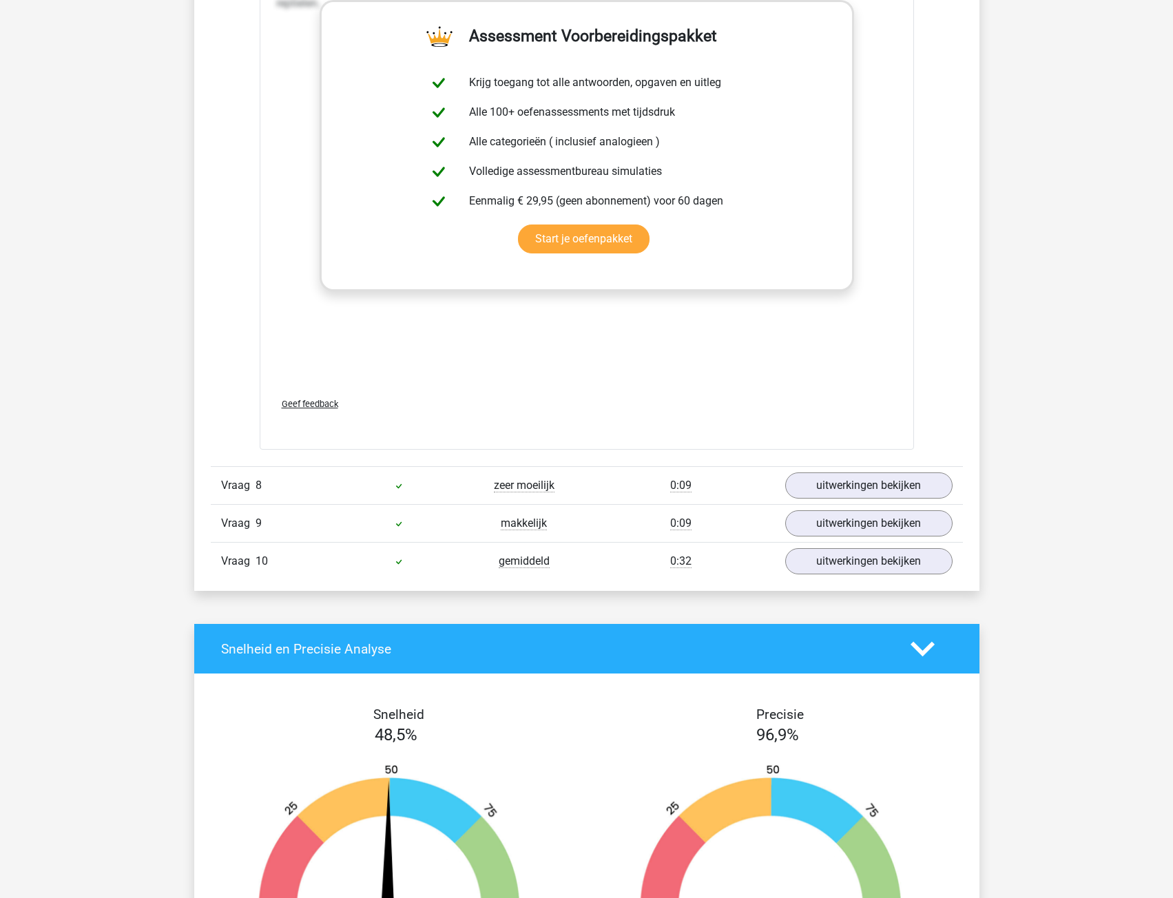
scroll to position [1859, 0]
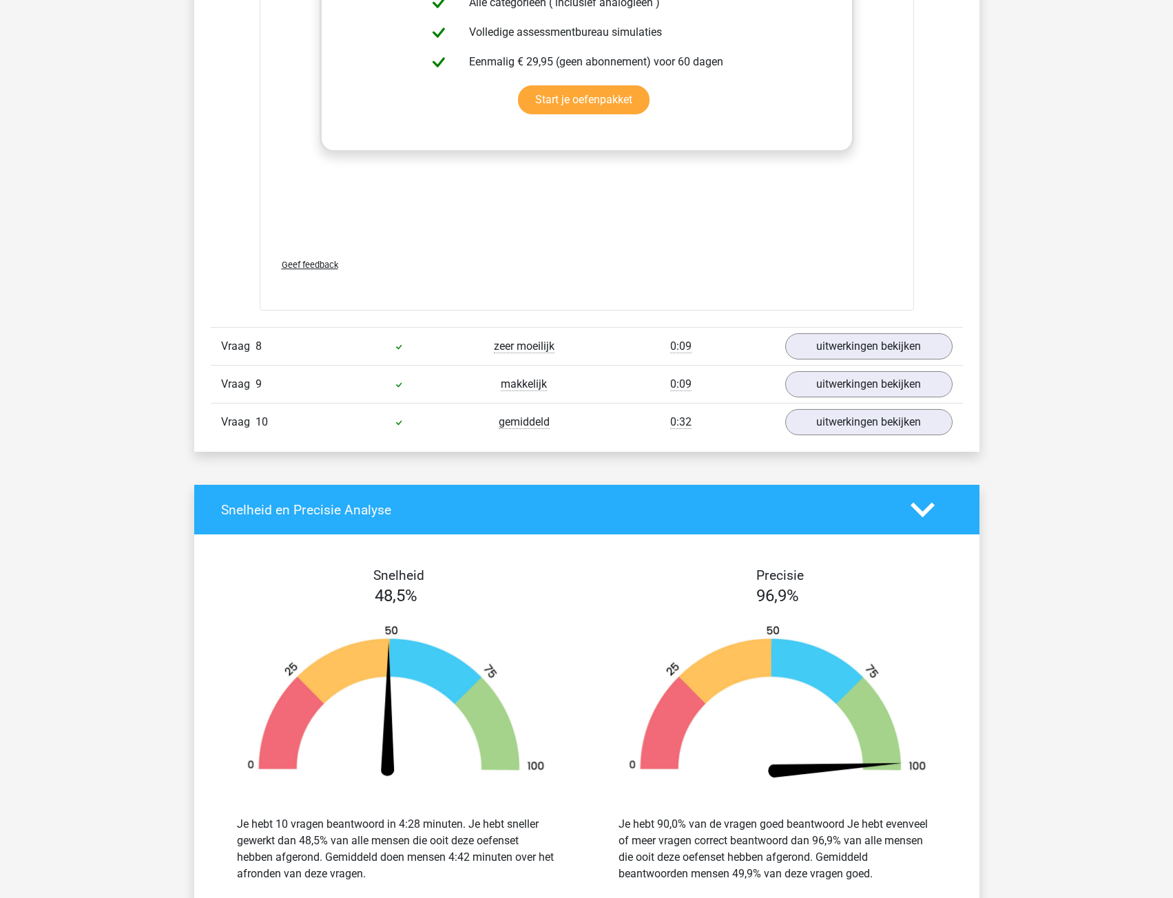
click at [435, 345] on div at bounding box center [398, 346] width 125 height 17
click at [817, 339] on link "uitwerkingen bekijken" at bounding box center [868, 346] width 192 height 30
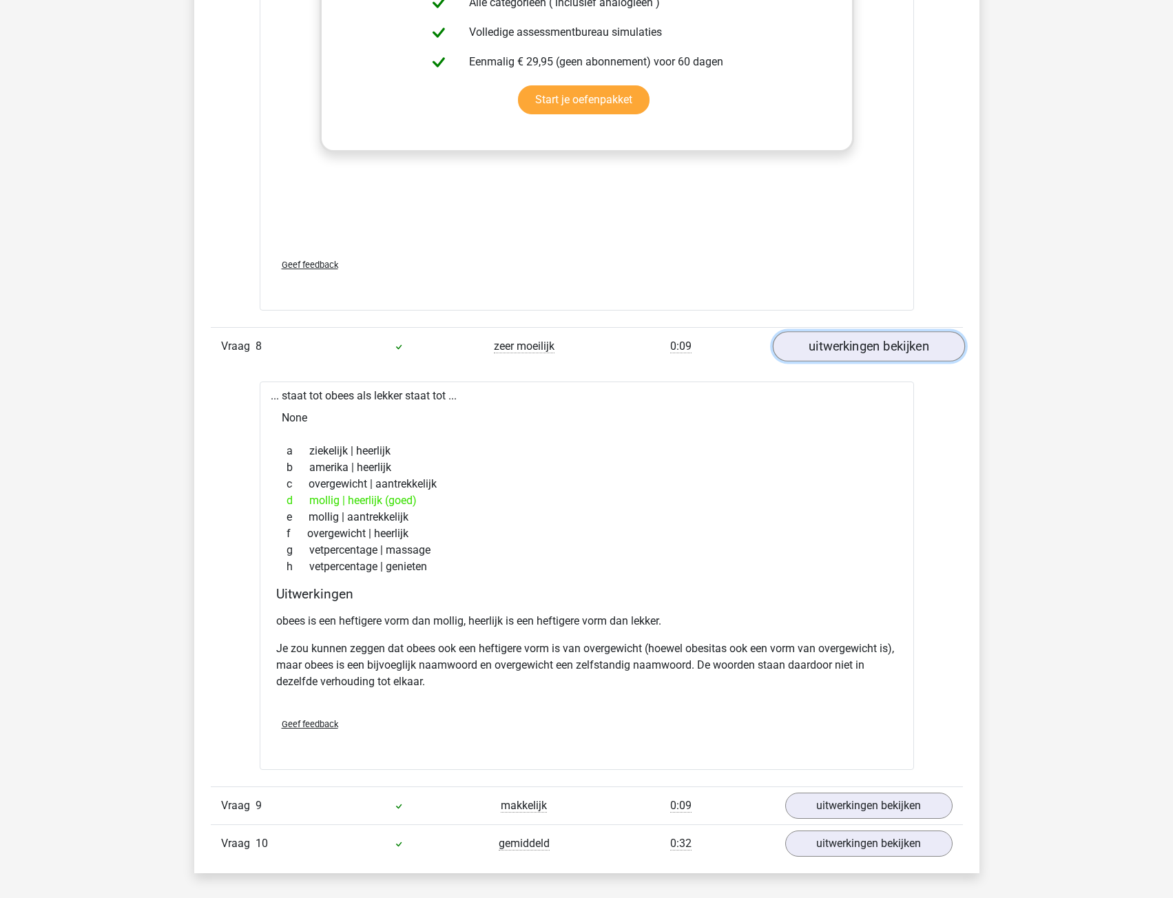
click at [817, 339] on link "uitwerkingen bekijken" at bounding box center [868, 346] width 192 height 30
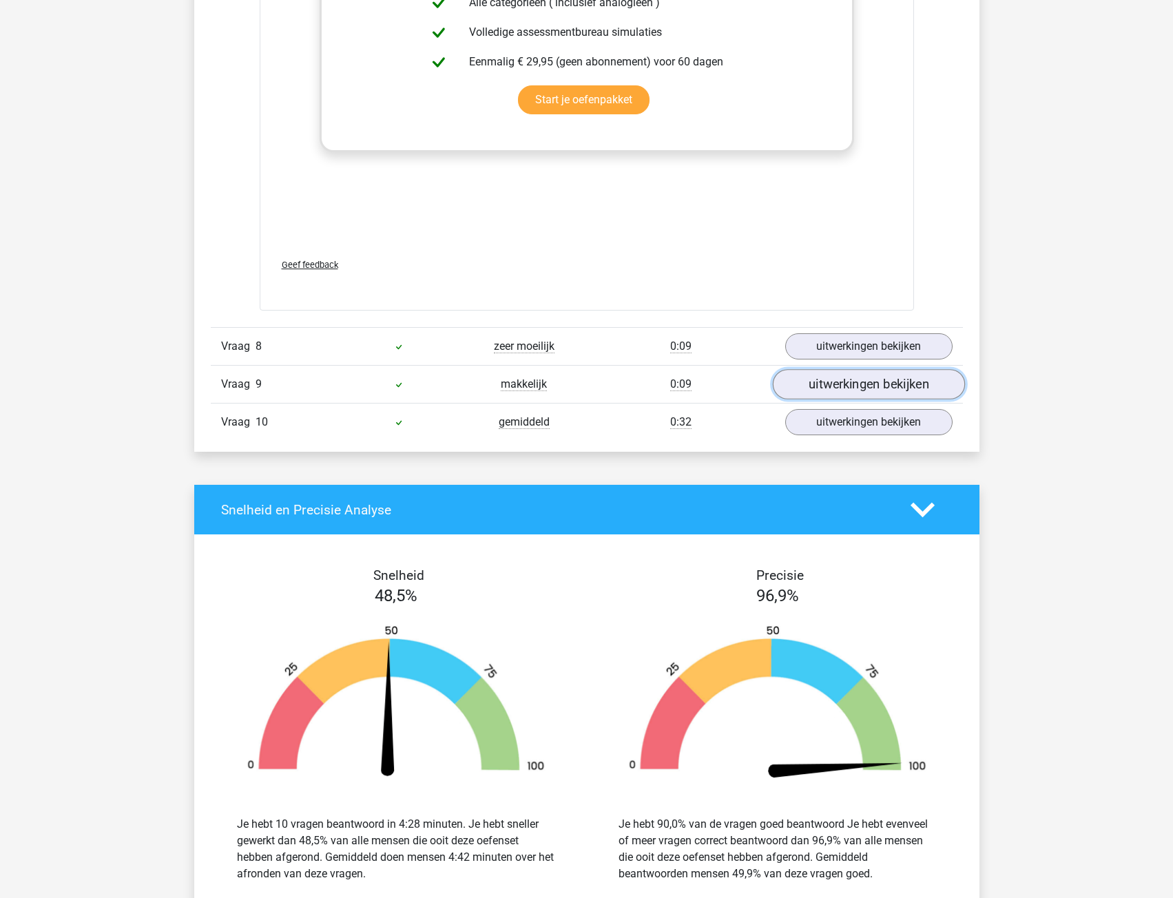
click at [817, 384] on link "uitwerkingen bekijken" at bounding box center [868, 384] width 192 height 30
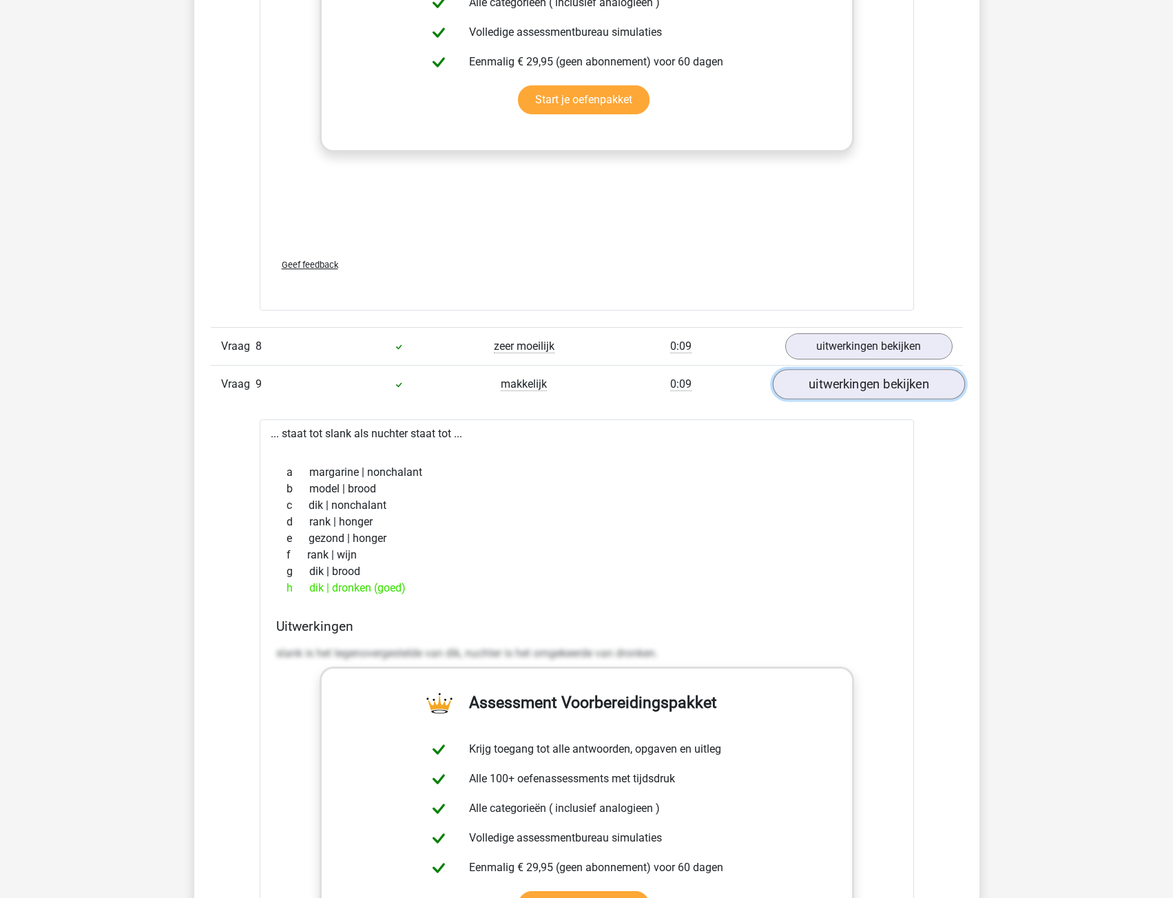
click at [817, 384] on link "uitwerkingen bekijken" at bounding box center [868, 384] width 192 height 30
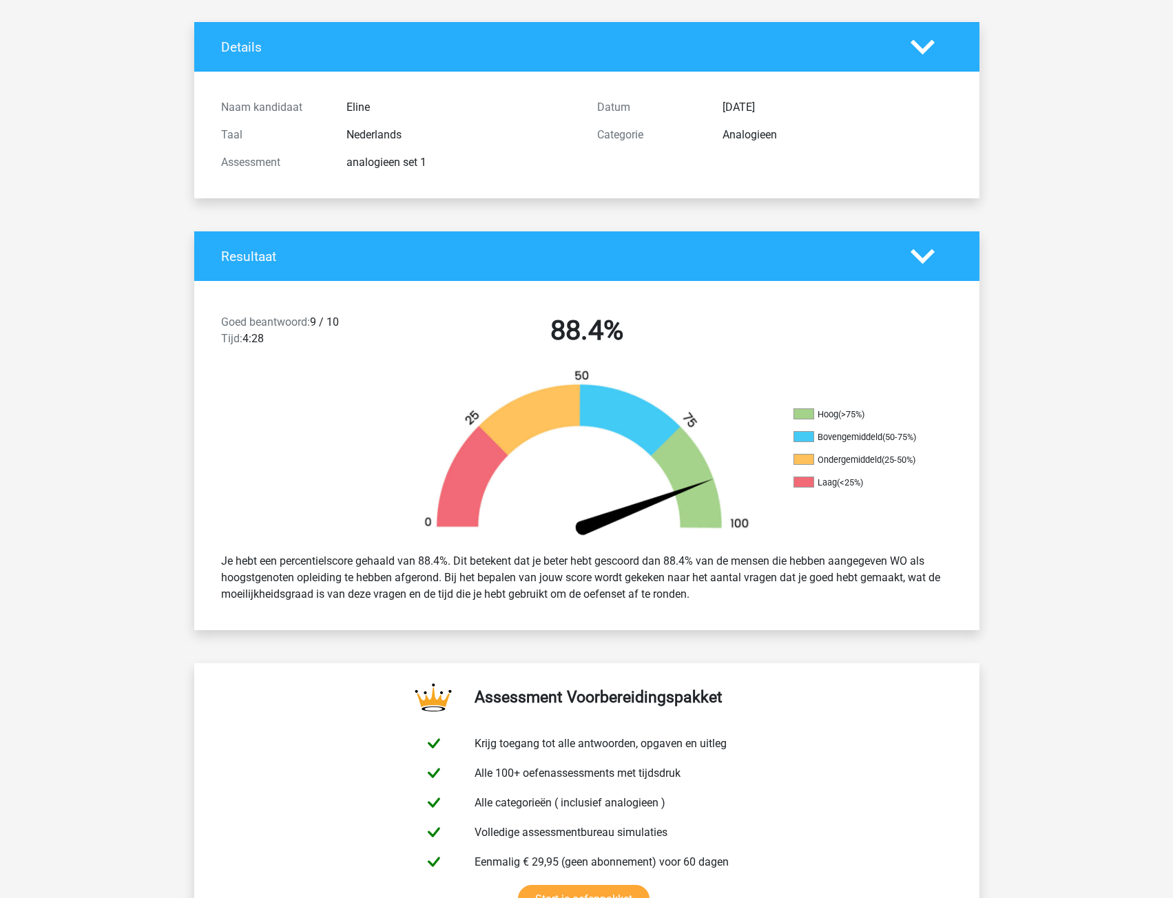
scroll to position [0, 0]
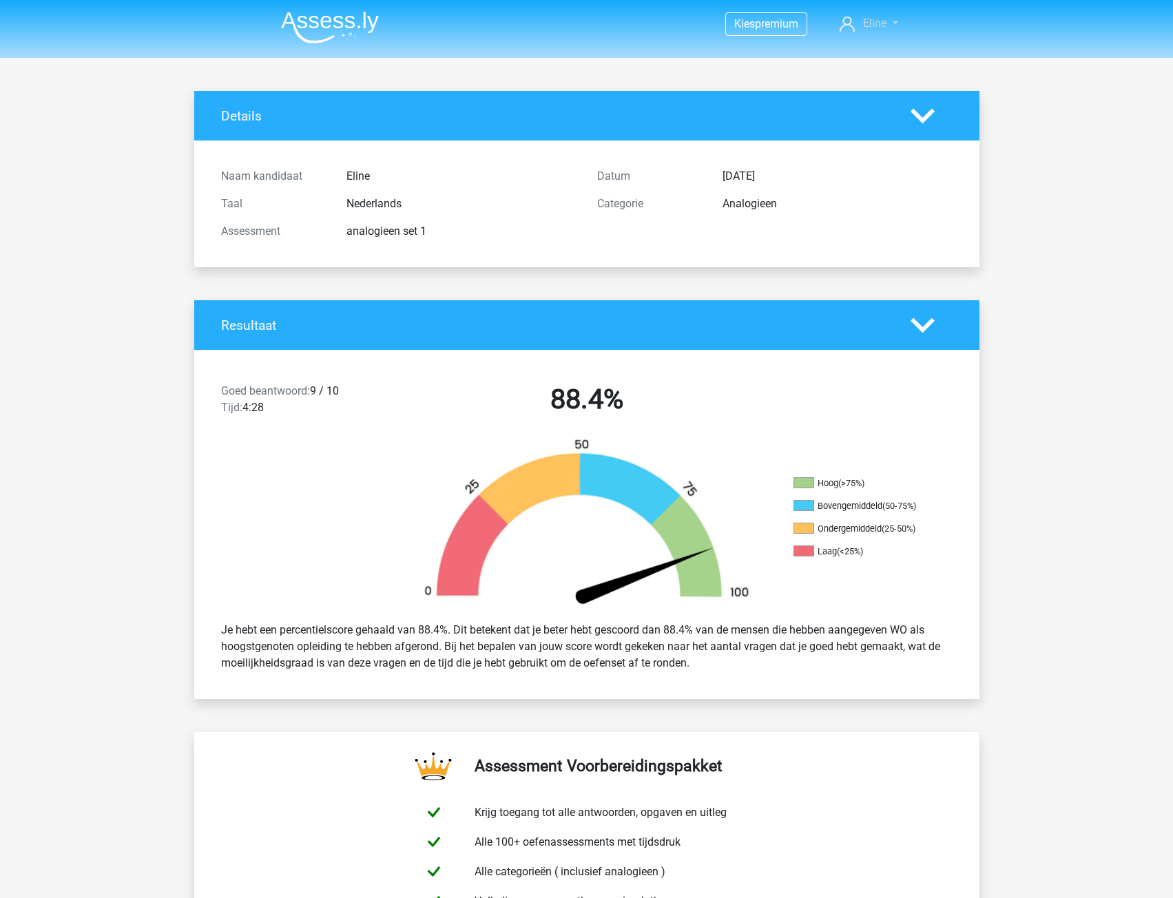
click at [885, 19] on span "Eline" at bounding box center [874, 23] width 23 height 13
click at [314, 18] on img at bounding box center [330, 27] width 98 height 32
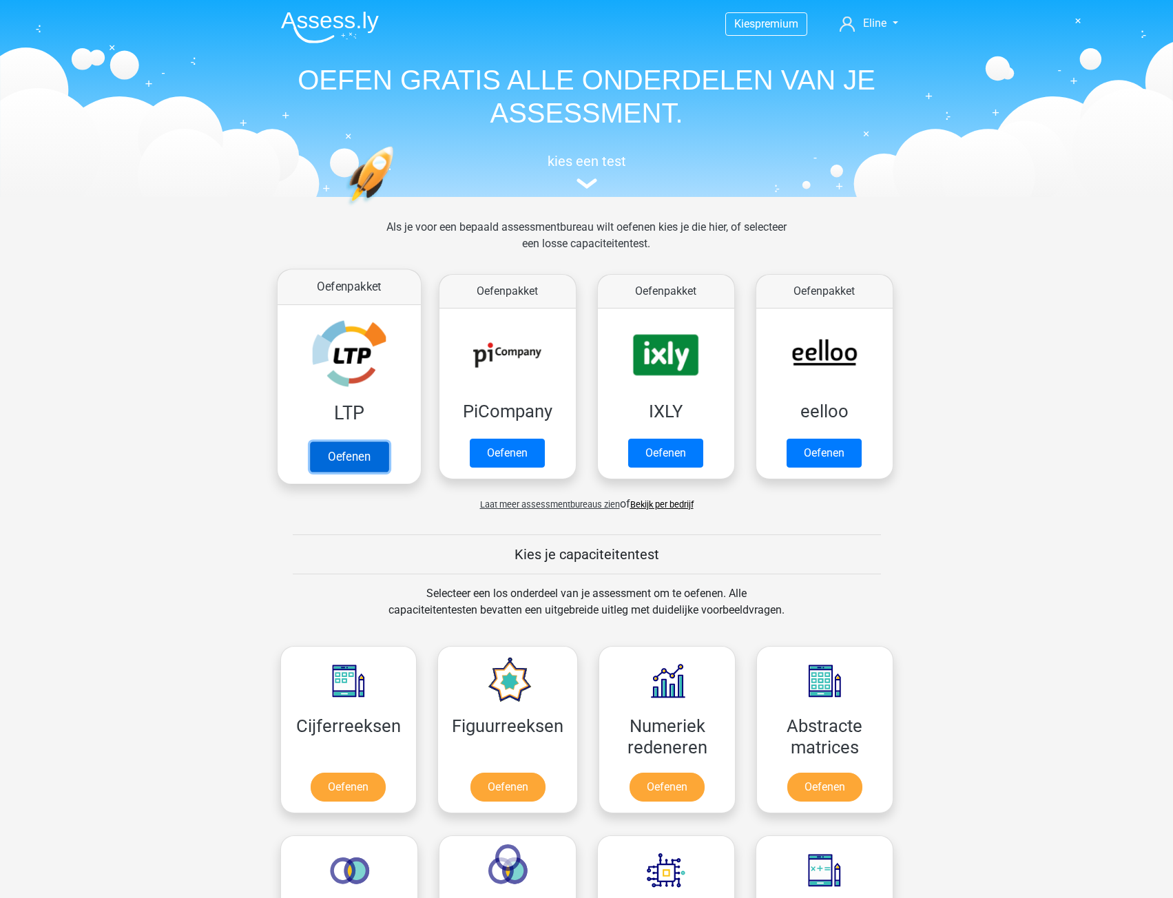
click at [352, 457] on link "Oefenen" at bounding box center [348, 456] width 78 height 30
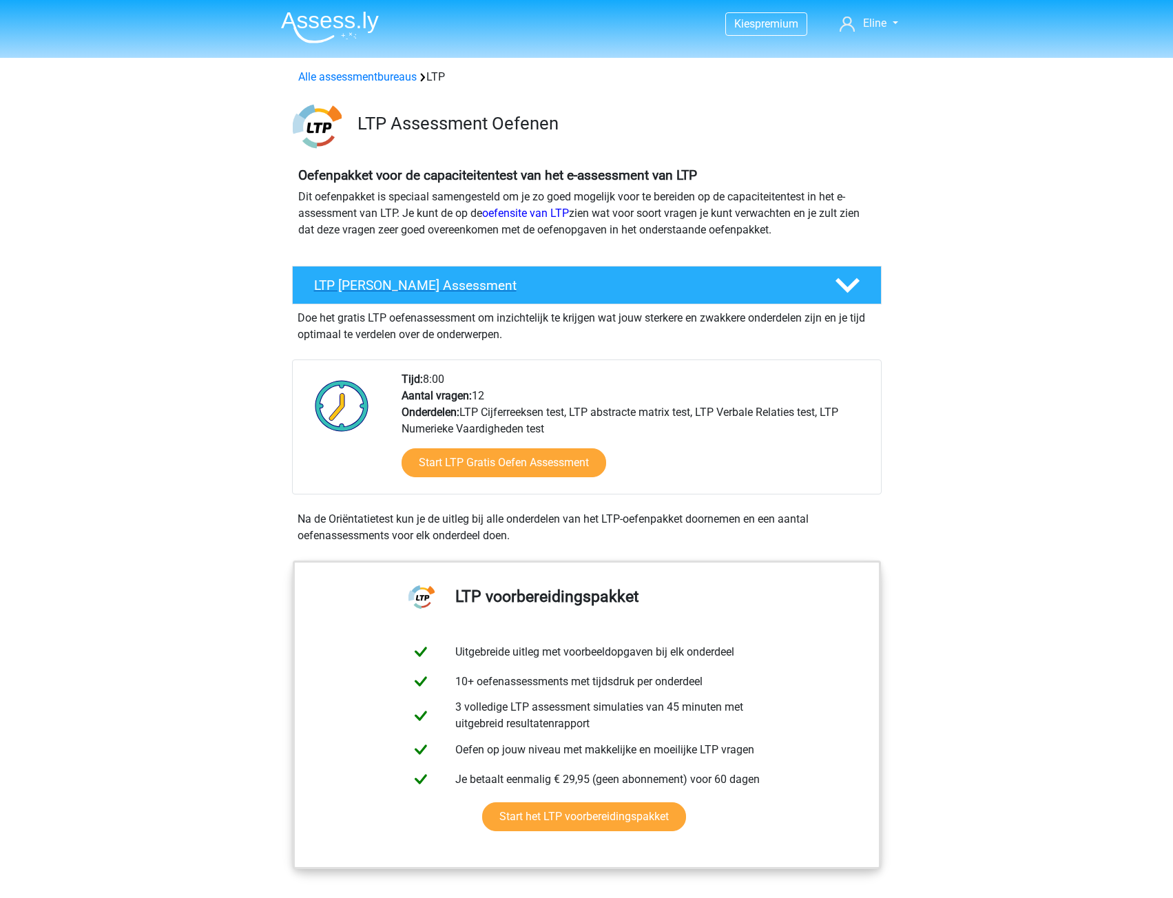
click at [851, 282] on icon at bounding box center [847, 285] width 24 height 24
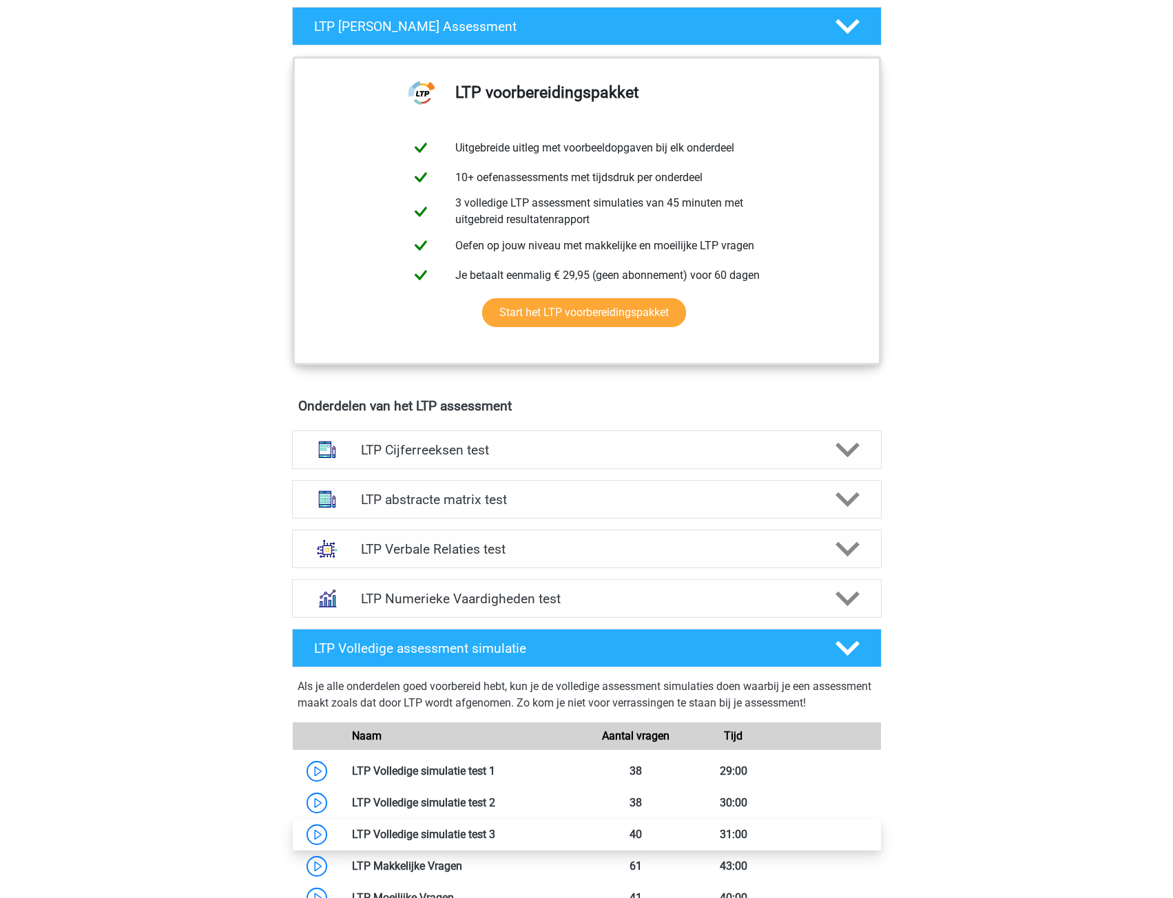
scroll to position [413, 0]
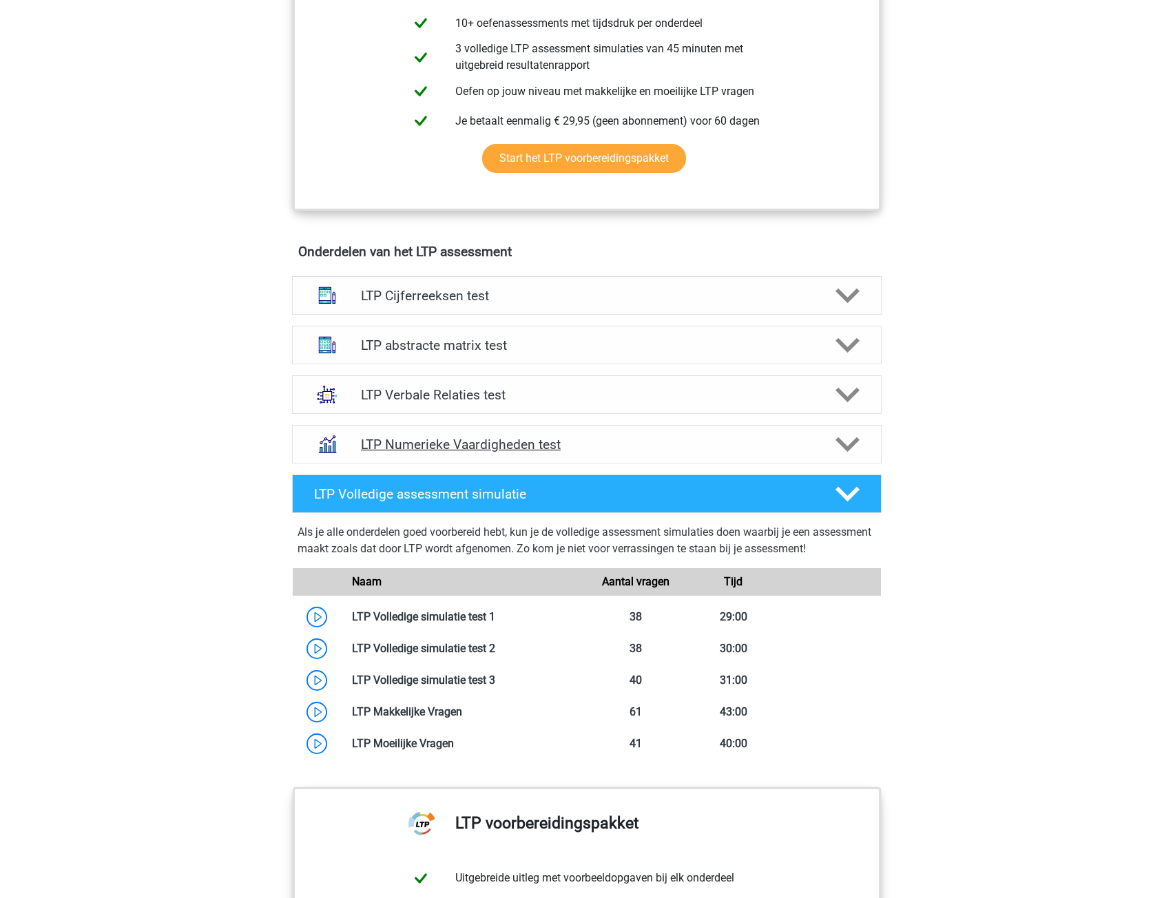
click at [841, 443] on polygon at bounding box center [847, 444] width 24 height 15
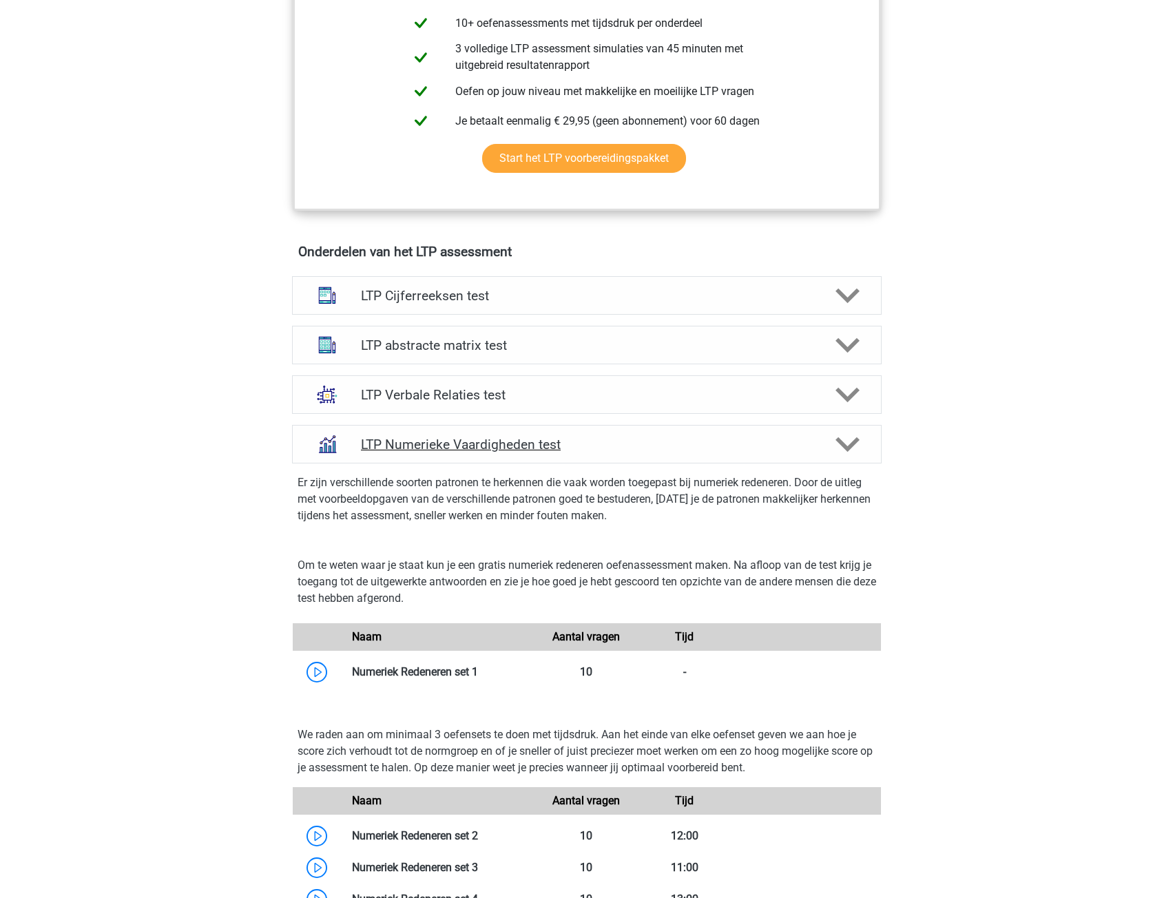
click at [841, 443] on polygon at bounding box center [847, 444] width 24 height 15
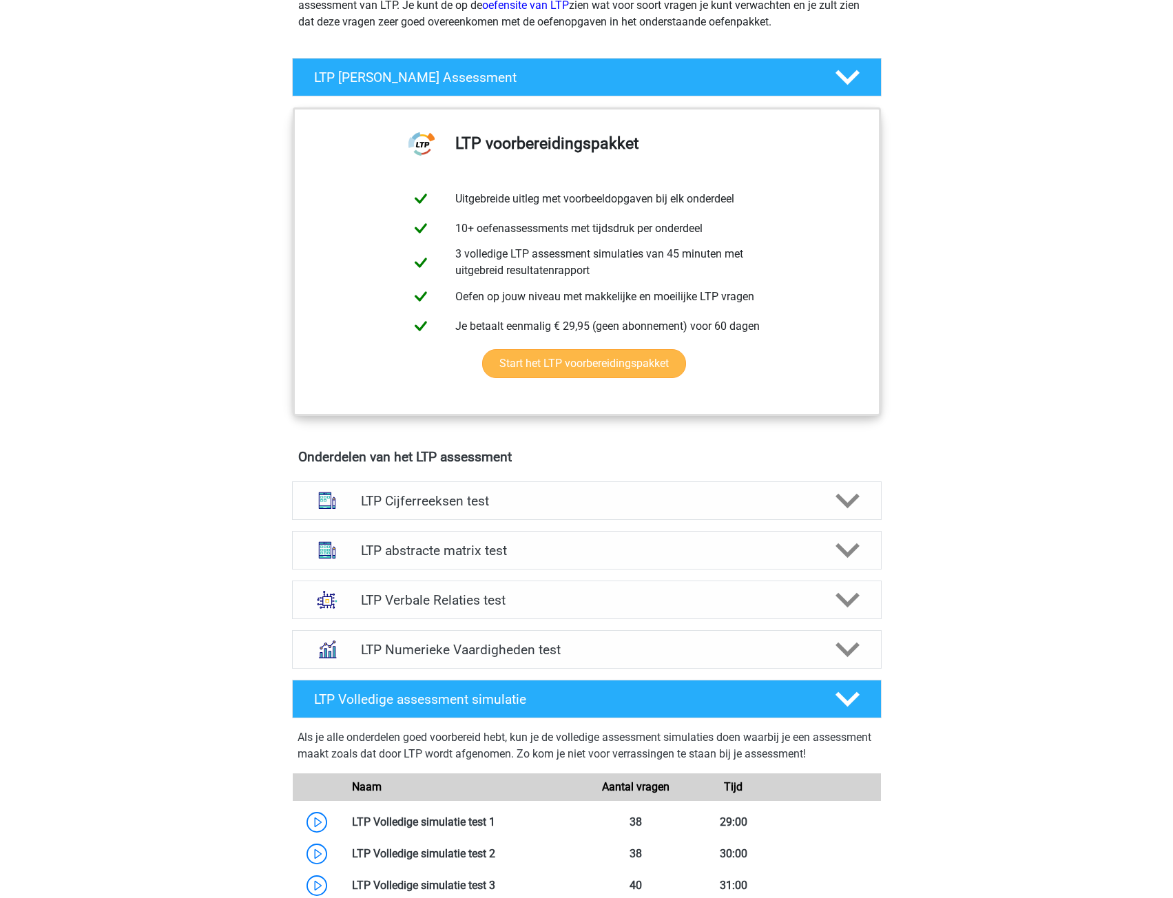
scroll to position [207, 0]
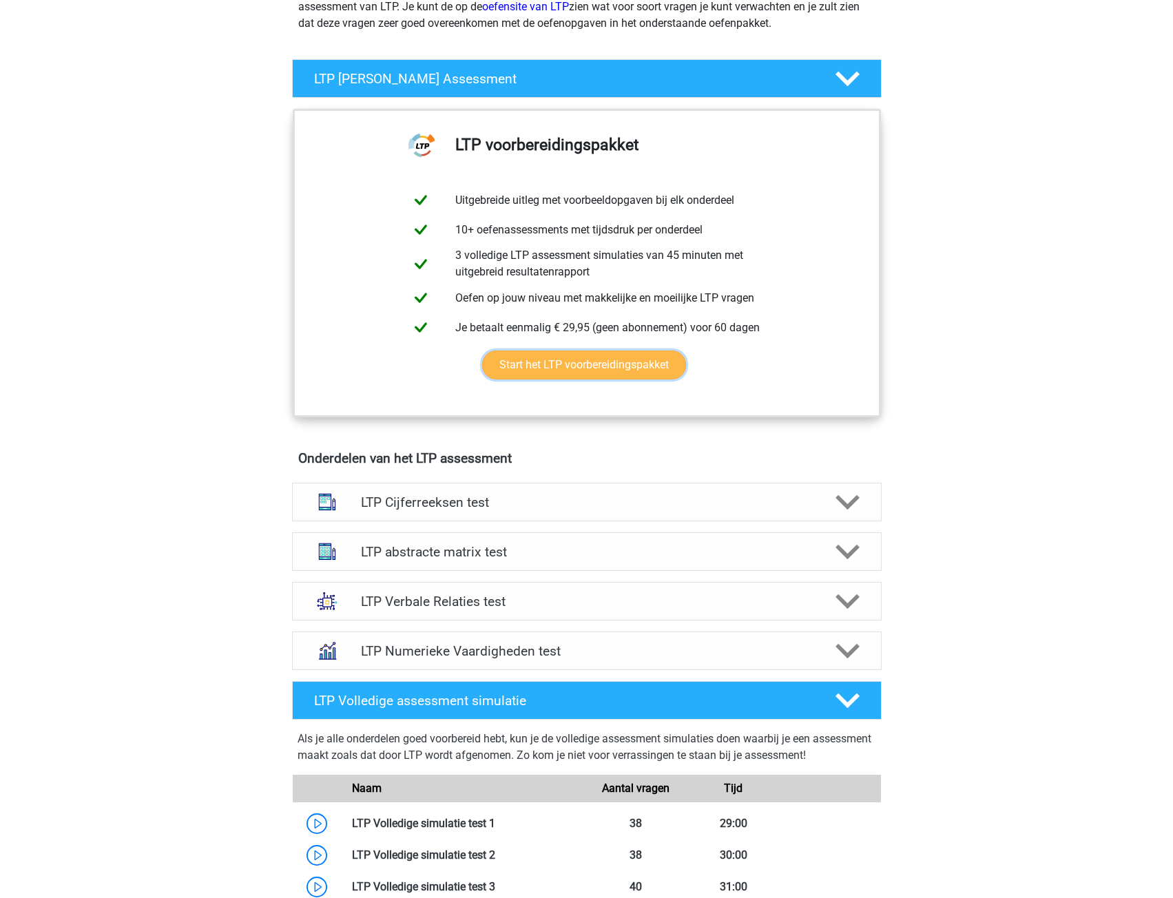
click at [567, 368] on link "Start het LTP voorbereidingspakket" at bounding box center [584, 364] width 204 height 29
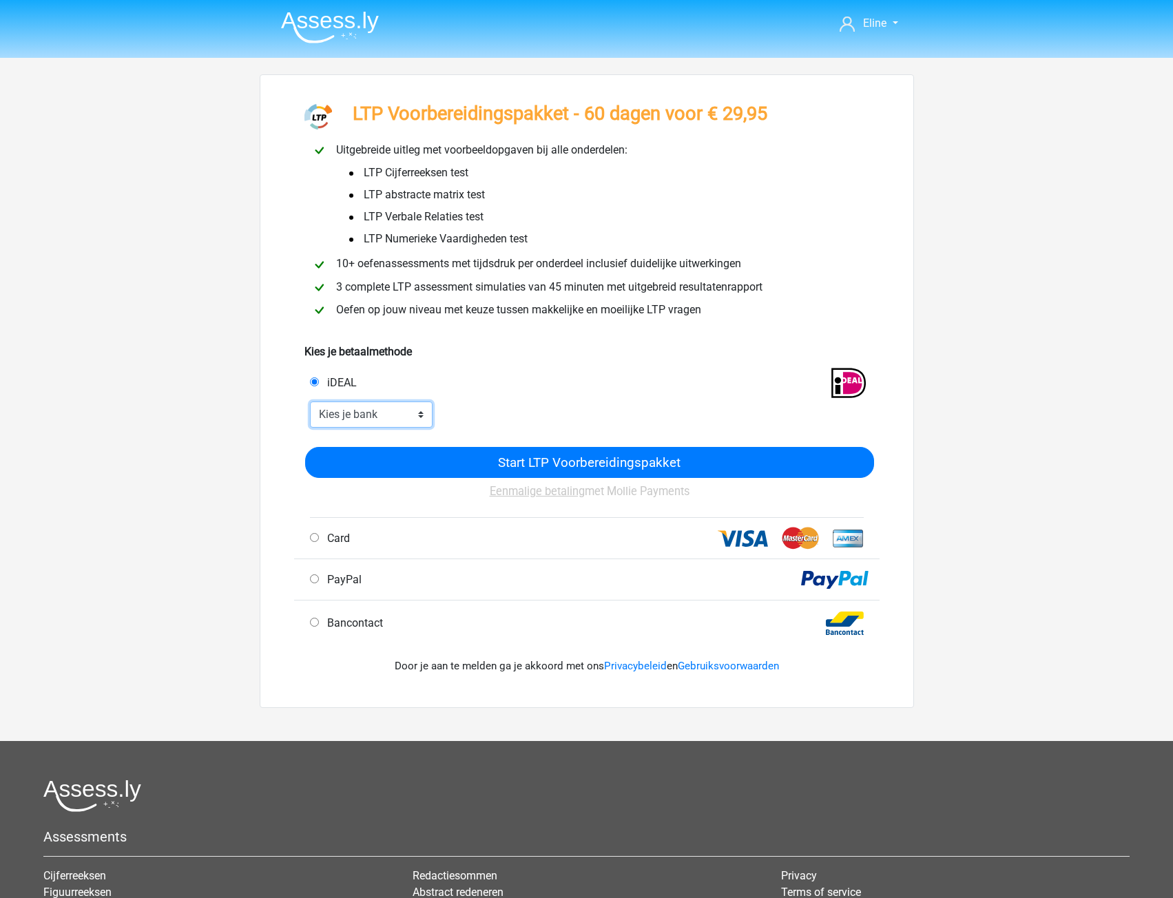
click at [416, 421] on select "Kies je bank ABN AMRO ING Rabobank ASN Bank bunq Knab N26 NN Regiobank Revolut …" at bounding box center [371, 414] width 123 height 26
select select "ideal_[SWIFT_CODE]"
click at [310, 401] on select "Kies je bank ABN AMRO ING Rabobank ASN Bank bunq Knab N26 NN Regiobank Revolut …" at bounding box center [371, 414] width 123 height 26
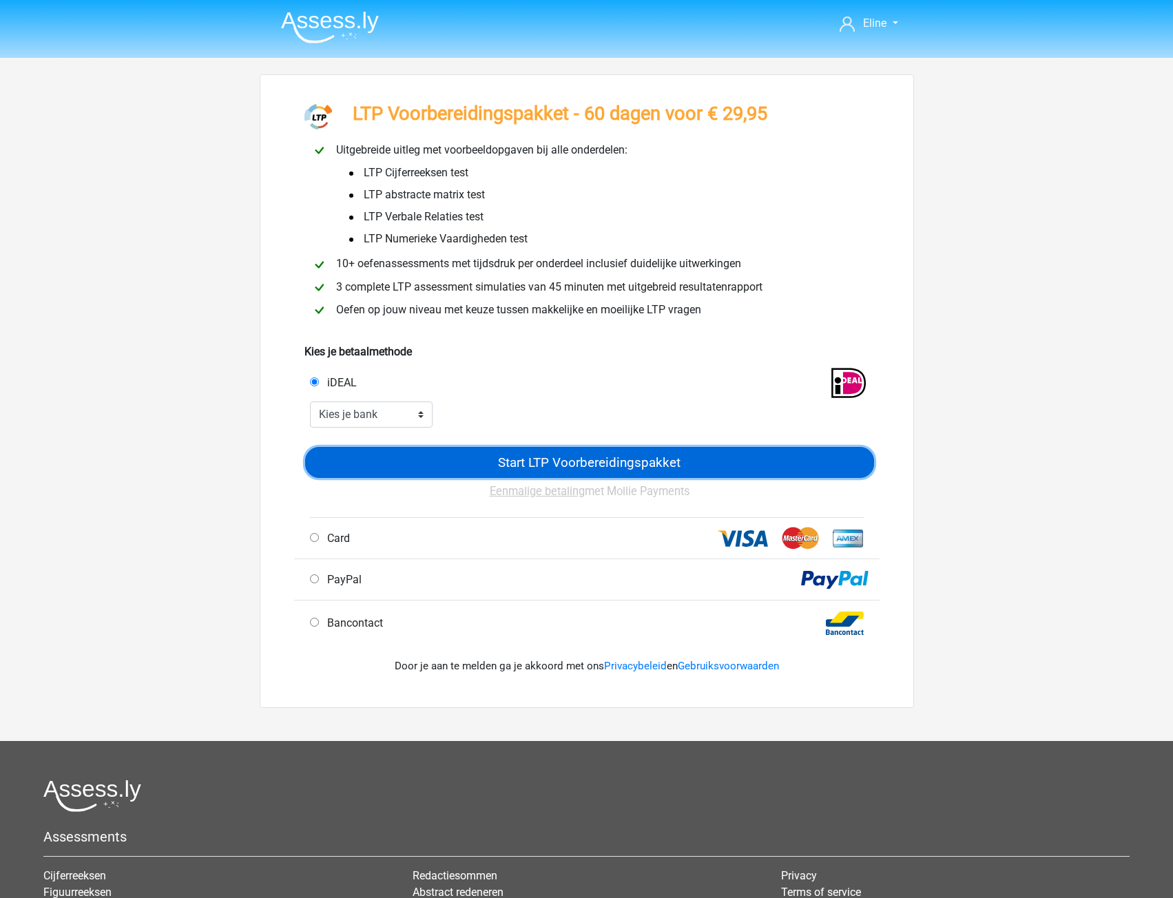
click at [427, 474] on input "Start LTP Voorbereidingspakket" at bounding box center [589, 462] width 569 height 31
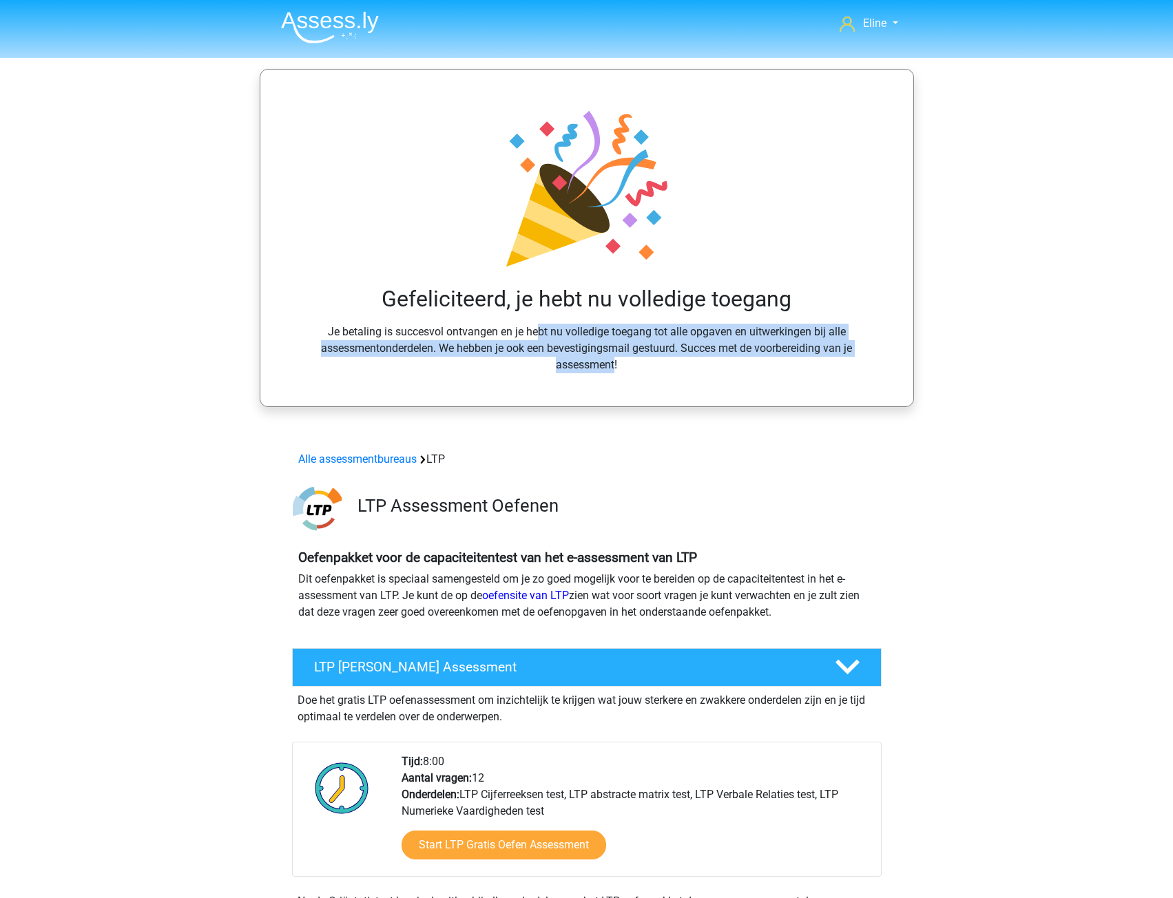
drag, startPoint x: 406, startPoint y: 333, endPoint x: 787, endPoint y: 343, distance: 381.6
click at [787, 343] on div "Gefeliciteerd, je hebt nu volledige toegang Je betaling is succesvol ontvangen …" at bounding box center [586, 238] width 587 height 270
click at [753, 348] on div "Gefeliciteerd, je hebt nu volledige toegang Je betaling is succesvol ontvangen …" at bounding box center [586, 238] width 587 height 270
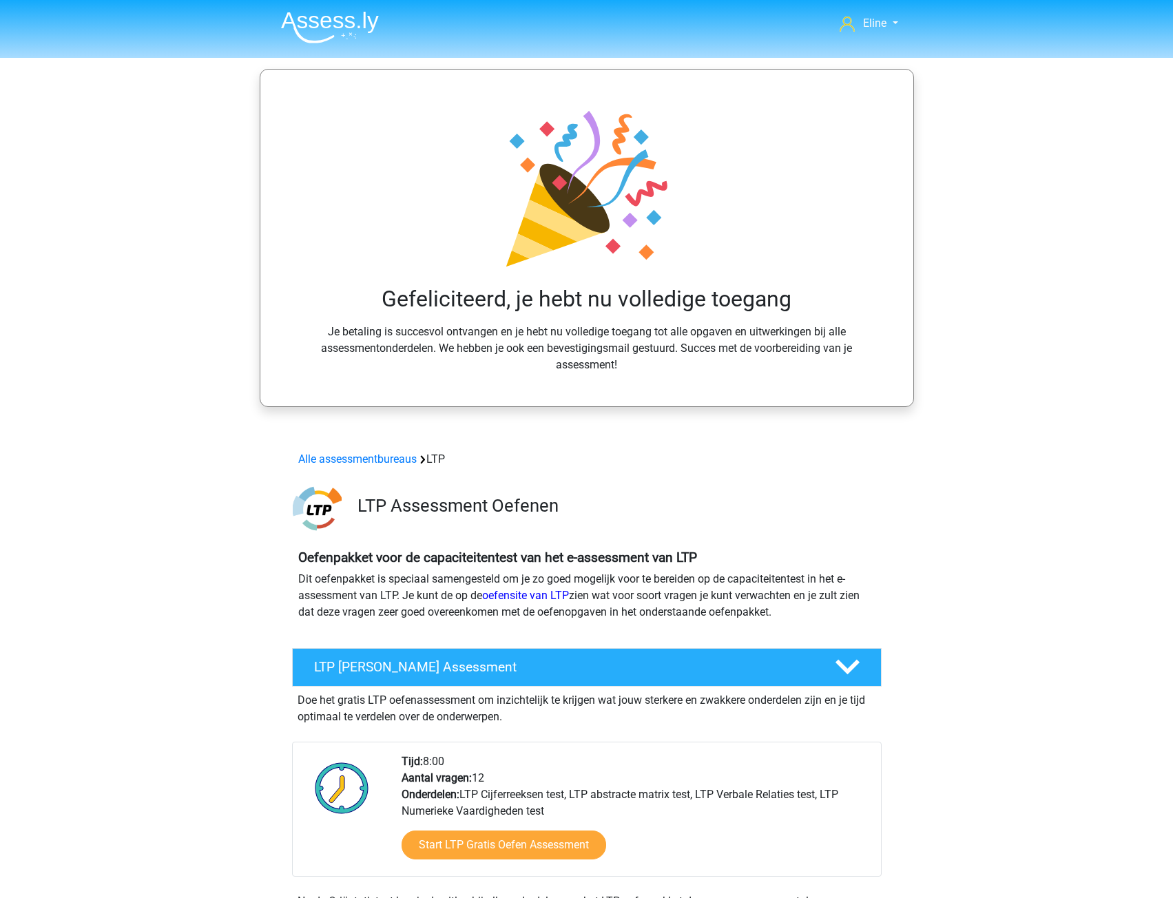
drag, startPoint x: 611, startPoint y: 342, endPoint x: 611, endPoint y: 357, distance: 14.5
click at [611, 357] on div "Gefeliciteerd, je hebt nu volledige toegang Je betaling is succesvol ontvangen …" at bounding box center [586, 238] width 587 height 270
click at [882, 18] on span "Eline" at bounding box center [874, 23] width 23 height 13
